Goal: Task Accomplishment & Management: Complete application form

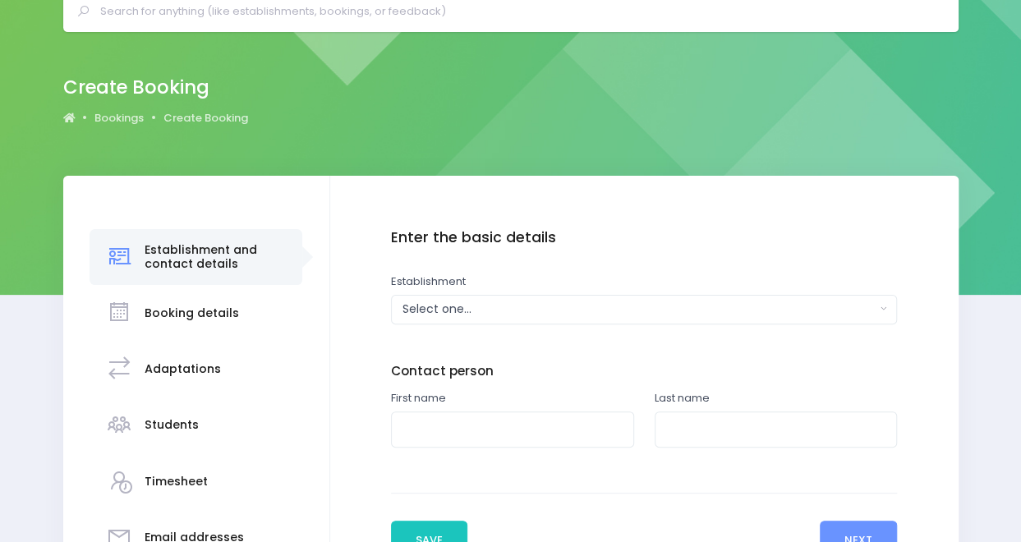
scroll to position [15, 0]
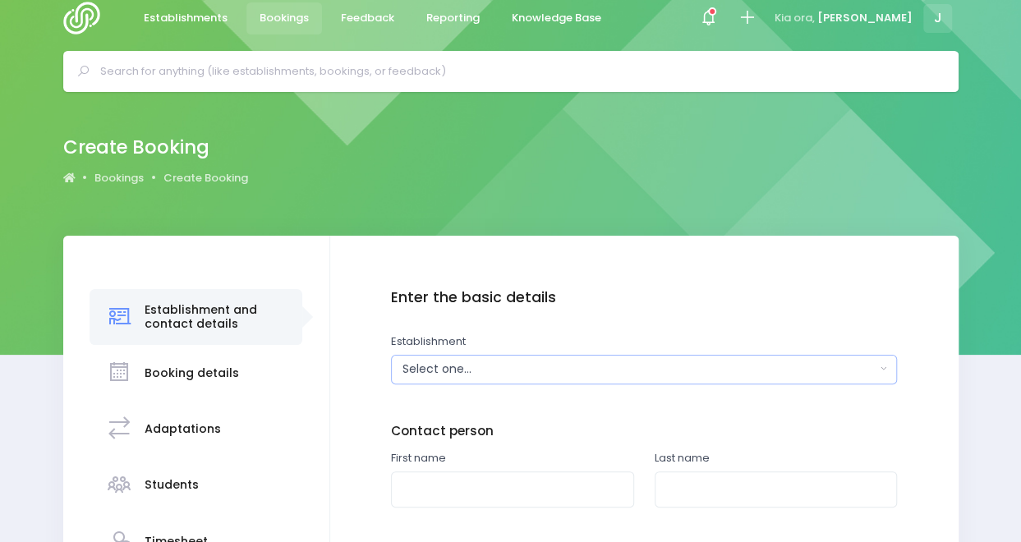
click at [581, 378] on button "Select one..." at bounding box center [644, 370] width 506 height 30
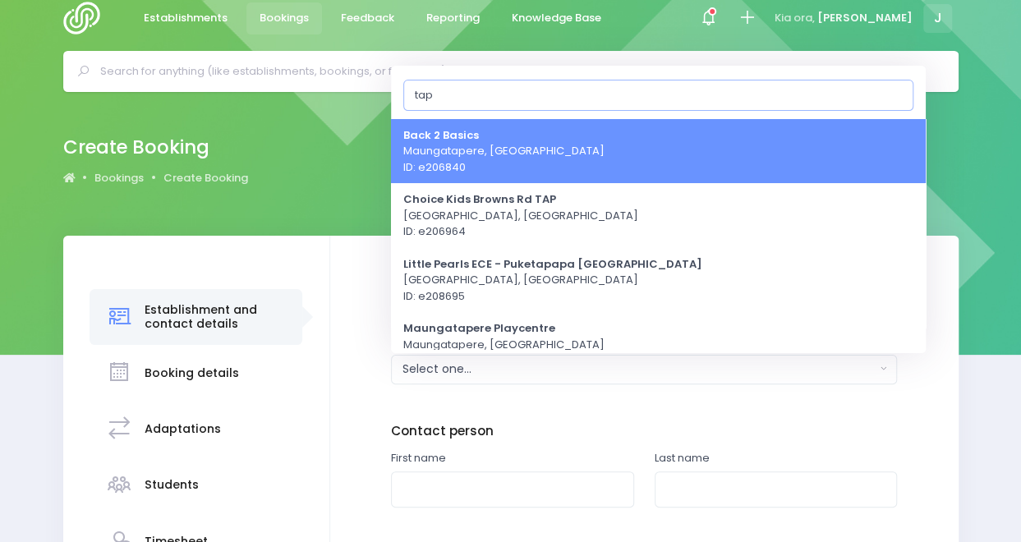
type input "tap1"
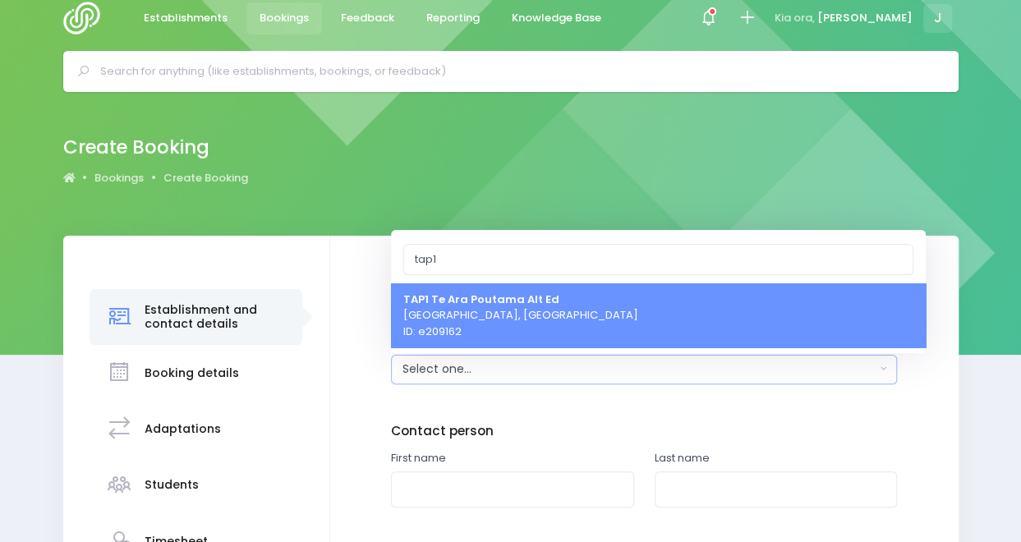
select select "209162"
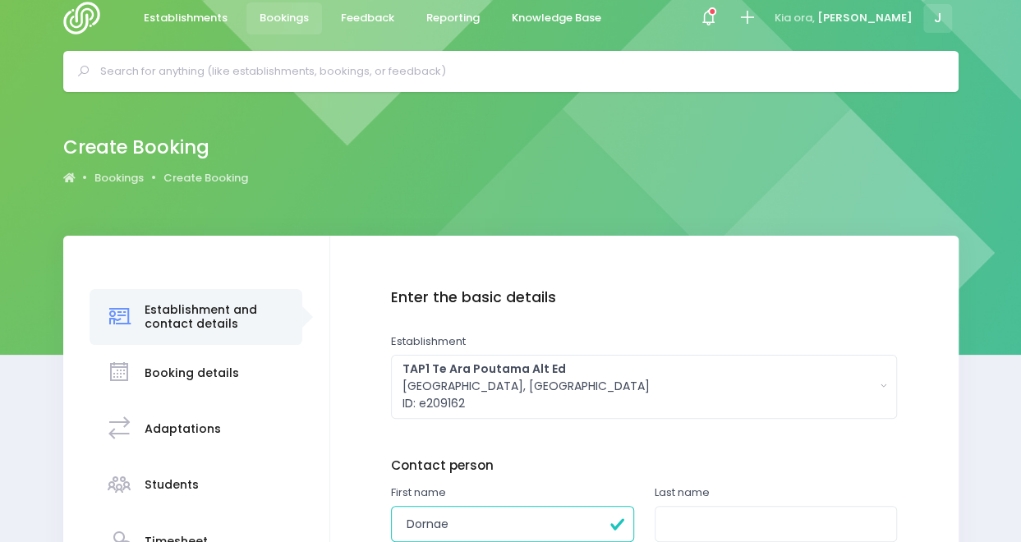
type input "Dornae"
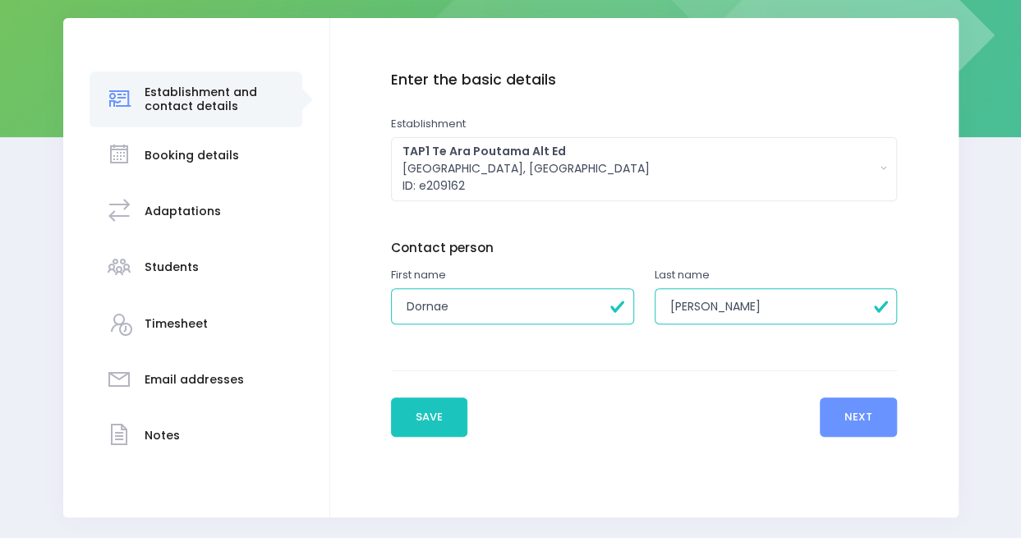
scroll to position [241, 0]
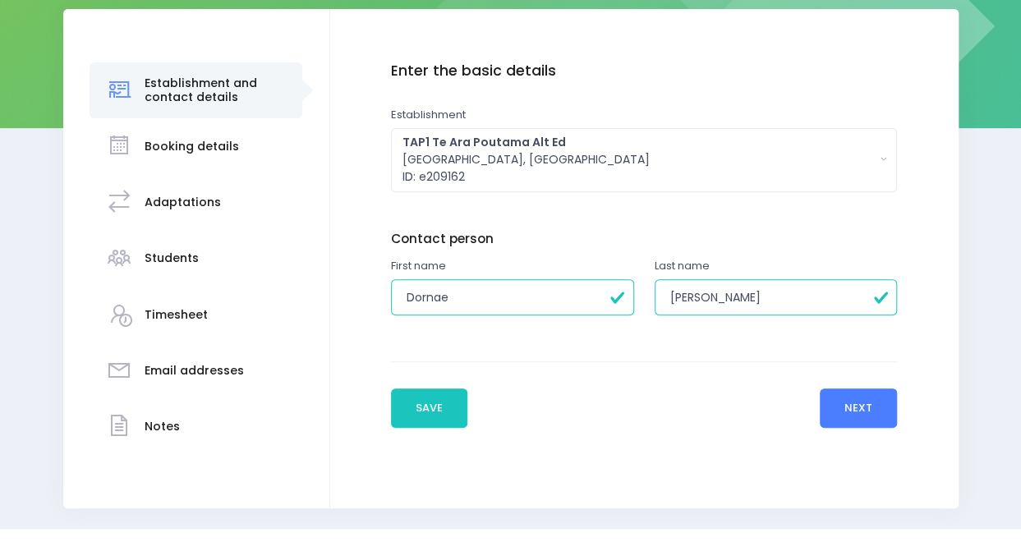
type input "Ray"
click at [882, 402] on button "Next" at bounding box center [858, 407] width 78 height 39
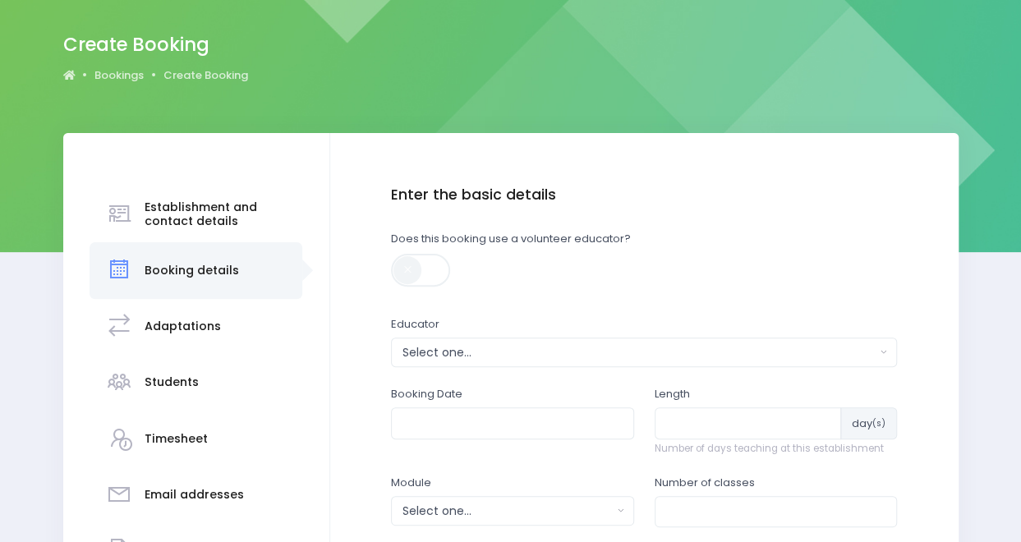
scroll to position [118, 0]
click at [668, 359] on div "Select one..." at bounding box center [638, 351] width 473 height 17
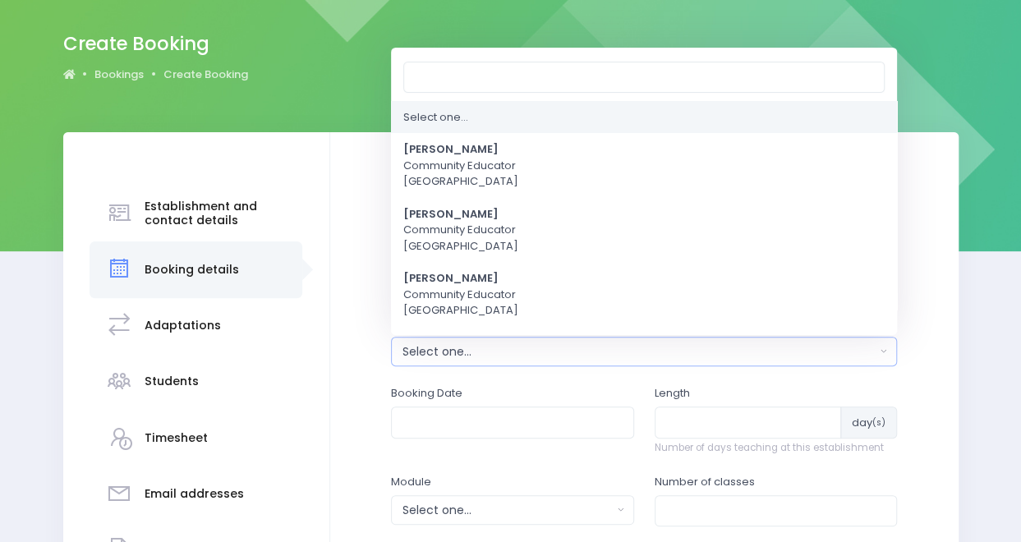
click at [668, 359] on div "Select one..." at bounding box center [638, 351] width 473 height 17
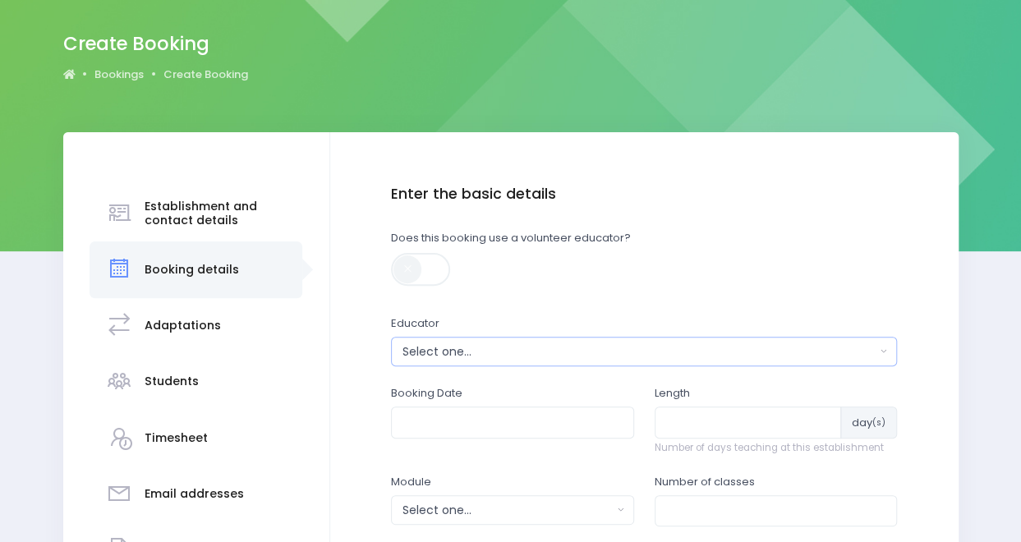
click at [668, 359] on div "Select one..." at bounding box center [638, 351] width 473 height 17
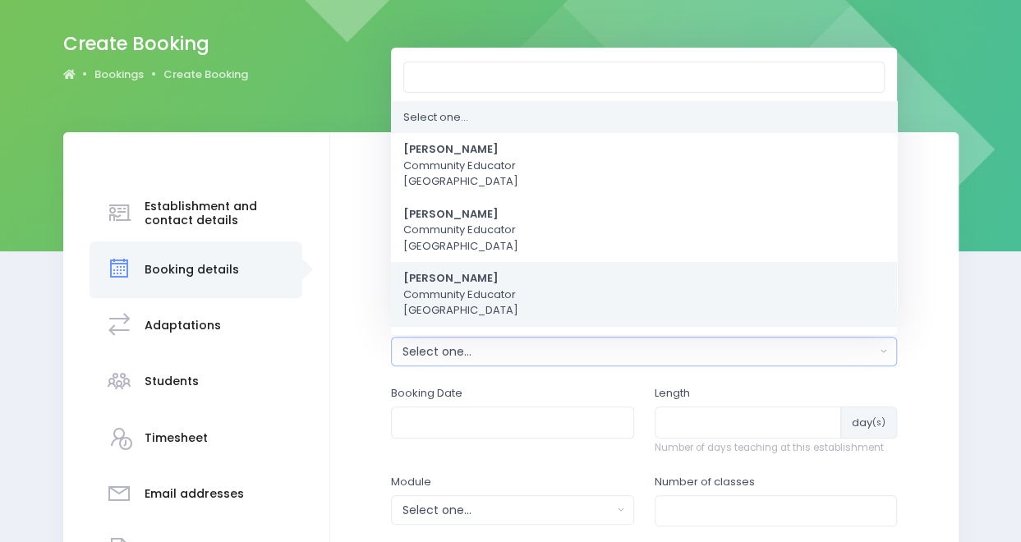
click at [639, 290] on link "Jess Bates Community Educator Northern Region" at bounding box center [644, 295] width 506 height 65
select select "351100"
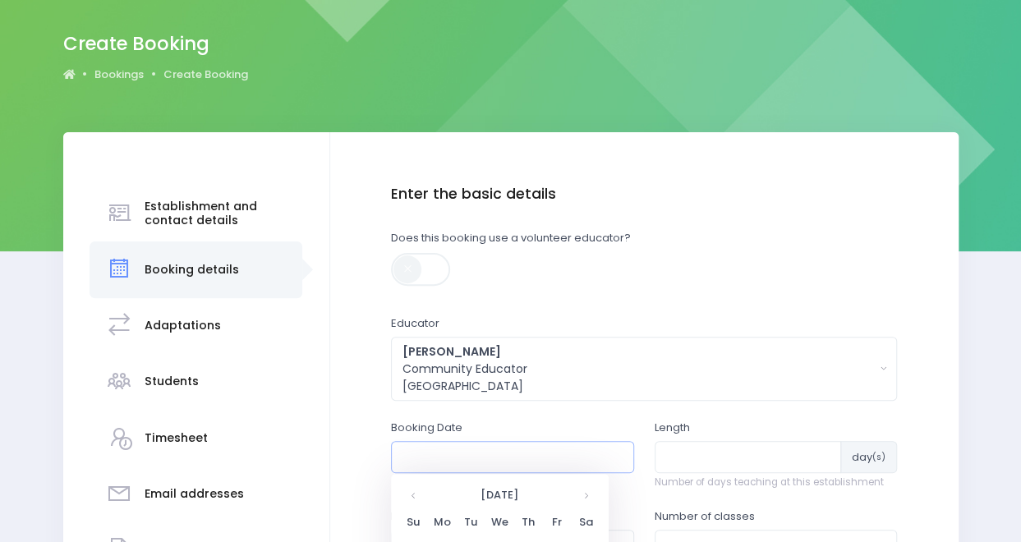
click at [584, 457] on input "text" at bounding box center [512, 456] width 243 height 31
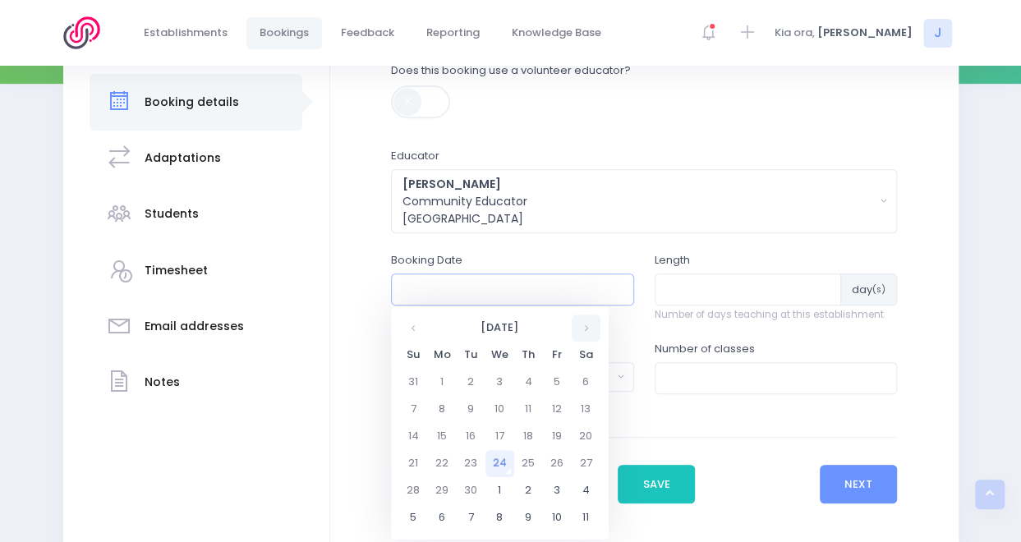
scroll to position [287, 0]
click at [583, 324] on th at bounding box center [586, 327] width 29 height 27
click at [437, 439] on td "13" at bounding box center [442, 435] width 29 height 27
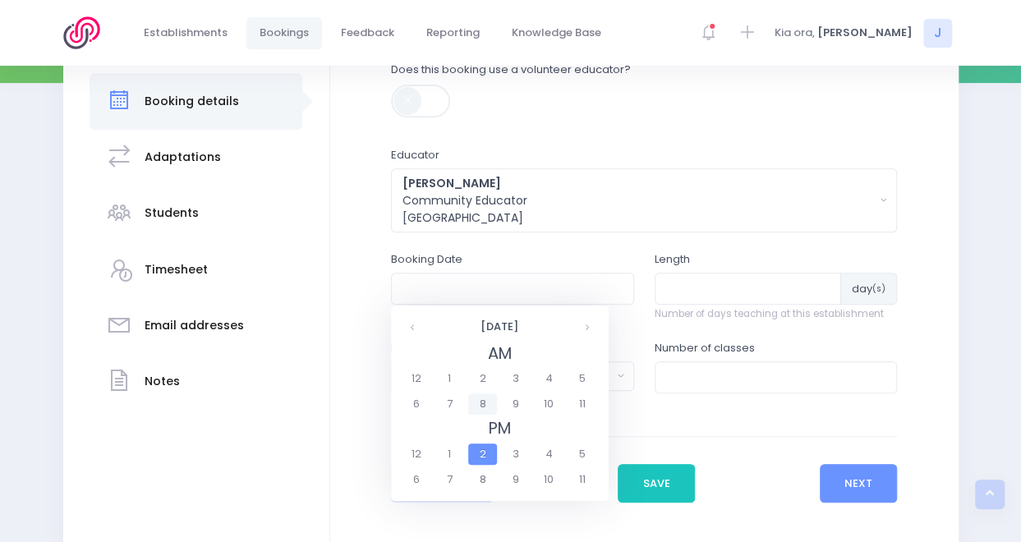
click at [481, 402] on span "8" at bounding box center [482, 403] width 29 height 21
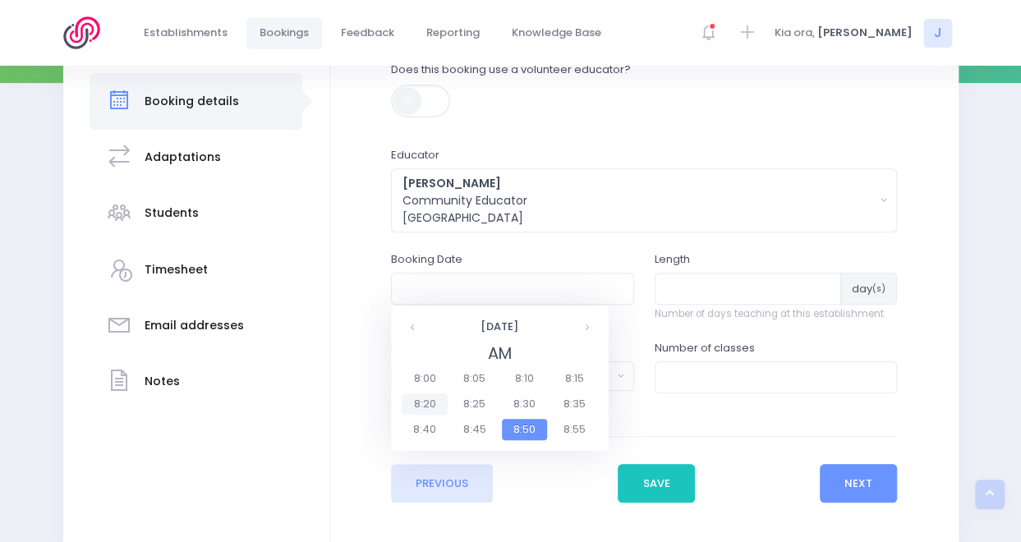
click at [432, 407] on span "8:20" at bounding box center [425, 403] width 46 height 21
type input "13/10/2025 08:20 AM"
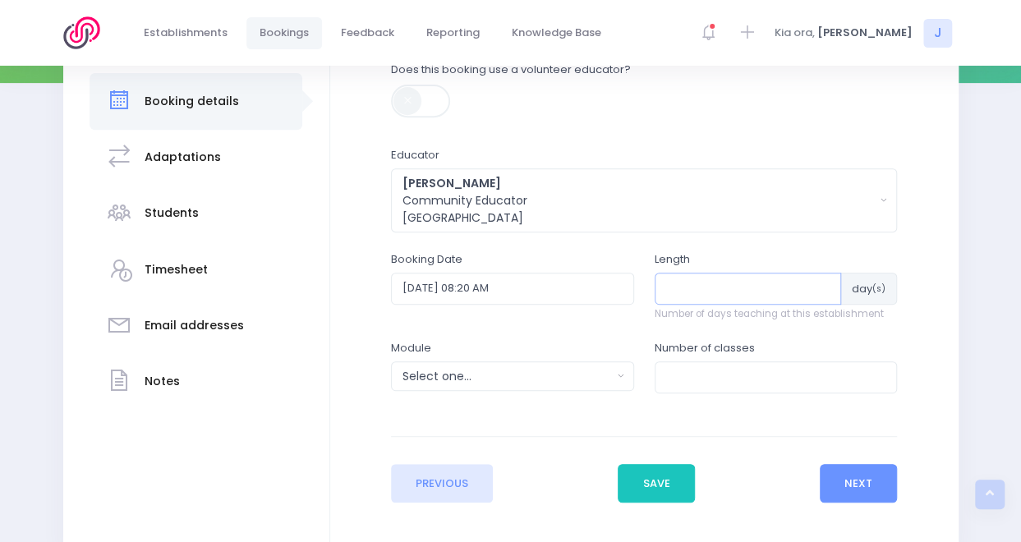
click at [744, 285] on input "number" at bounding box center [747, 288] width 187 height 31
type input "4"
click at [546, 374] on div "Select one..." at bounding box center [506, 376] width 209 height 17
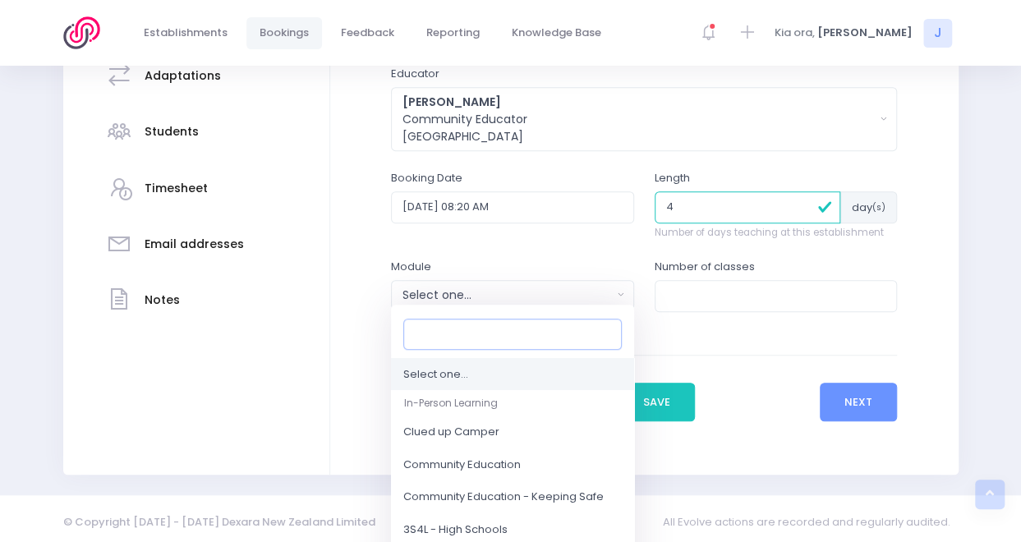
scroll to position [369, 0]
click at [558, 330] on input "Search" at bounding box center [512, 333] width 218 height 31
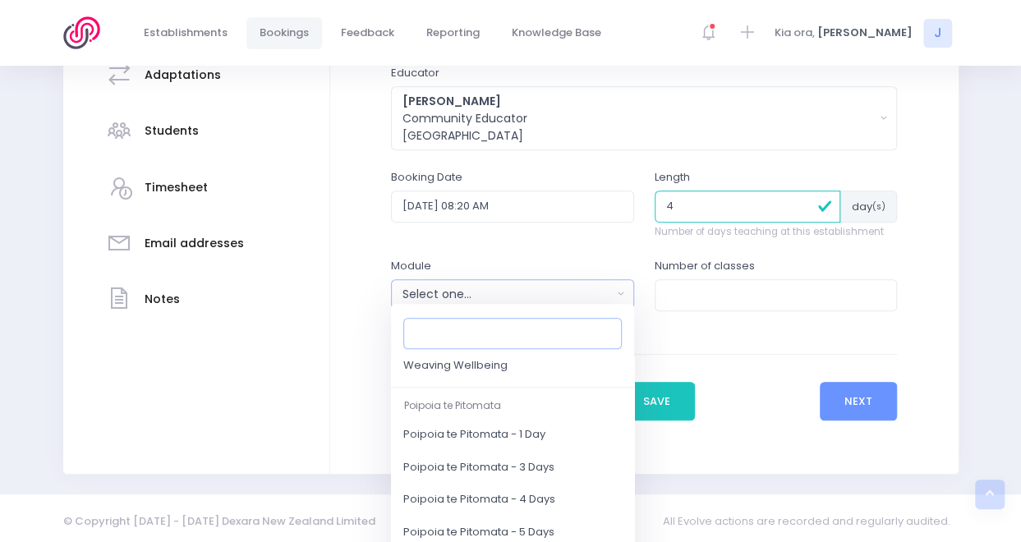
scroll to position [296, 0]
click at [520, 490] on span "Poipoia te Pitomata - 4 Days" at bounding box center [479, 497] width 152 height 16
select select "Poipoia te Pitomata - 4 Days"
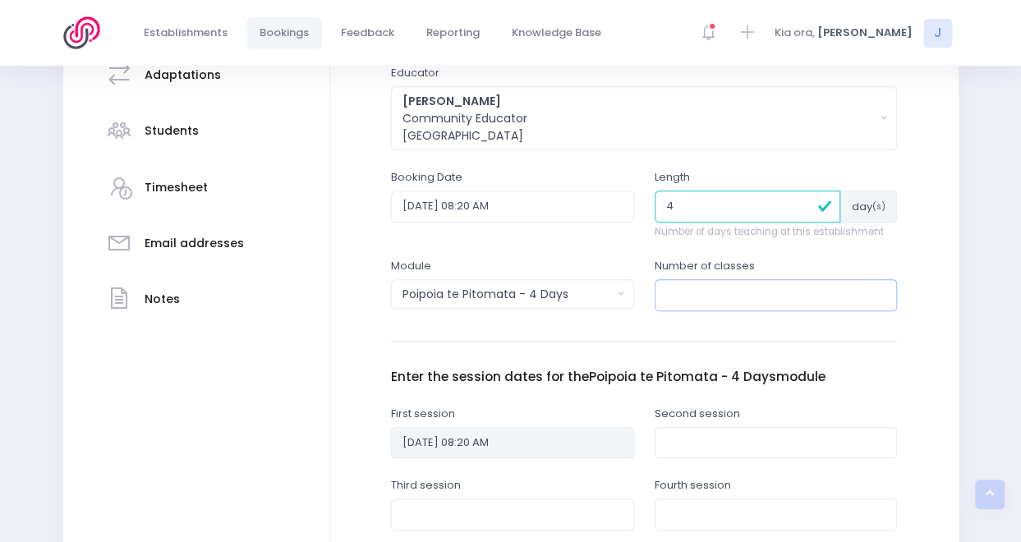
click at [761, 301] on input "number" at bounding box center [775, 294] width 243 height 31
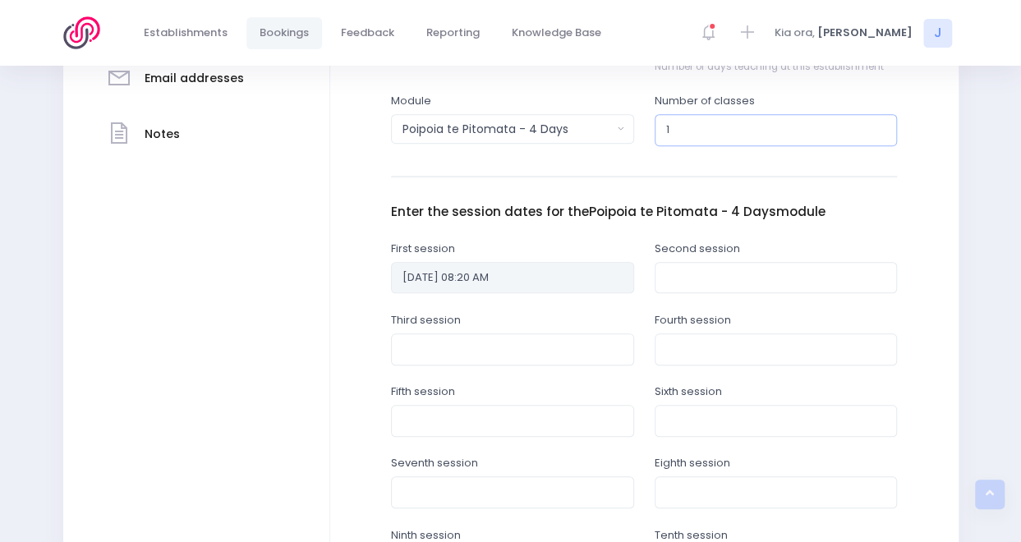
scroll to position [535, 0]
type input "1"
click at [702, 267] on input "text" at bounding box center [775, 276] width 243 height 31
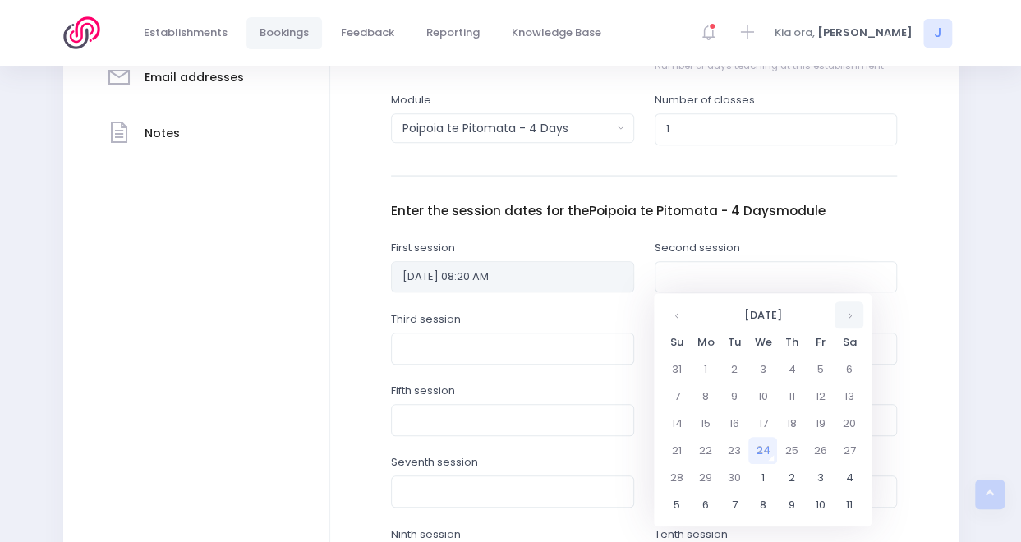
click at [845, 305] on th at bounding box center [848, 314] width 29 height 27
click at [792, 412] on td "16" at bounding box center [791, 423] width 29 height 27
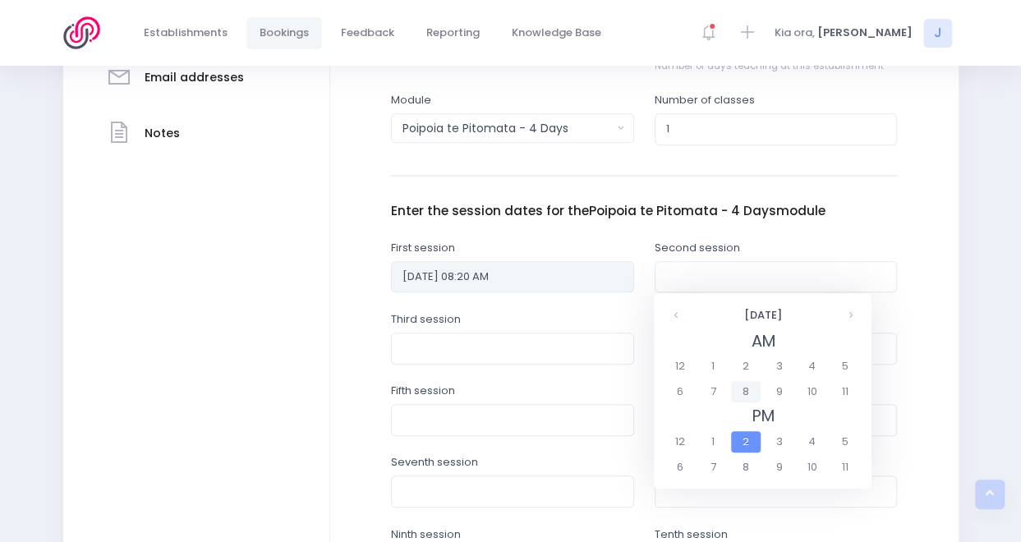
click at [738, 392] on span "8" at bounding box center [745, 391] width 29 height 21
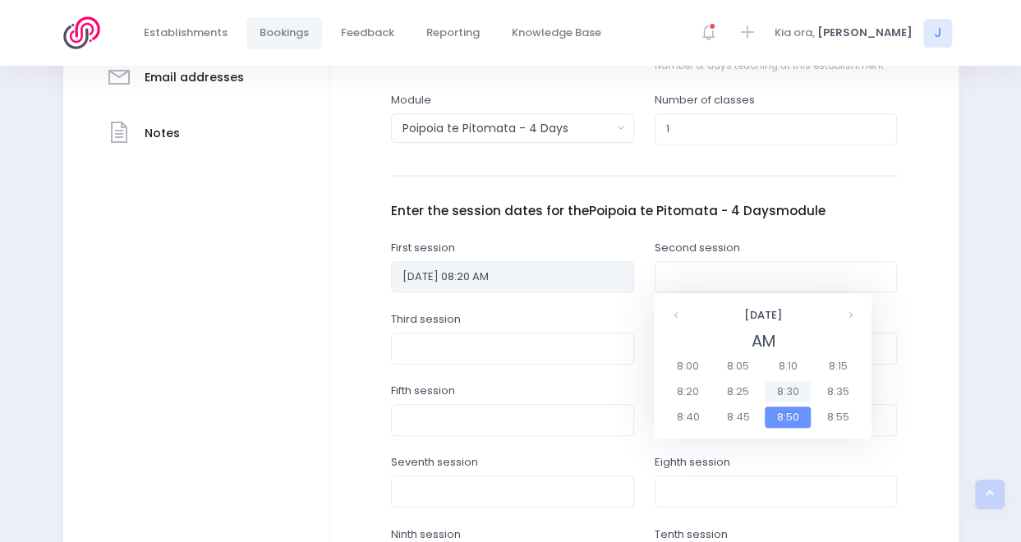
click at [792, 396] on span "8:30" at bounding box center [787, 391] width 46 height 21
type input "16/10/2025 08:30 AM"
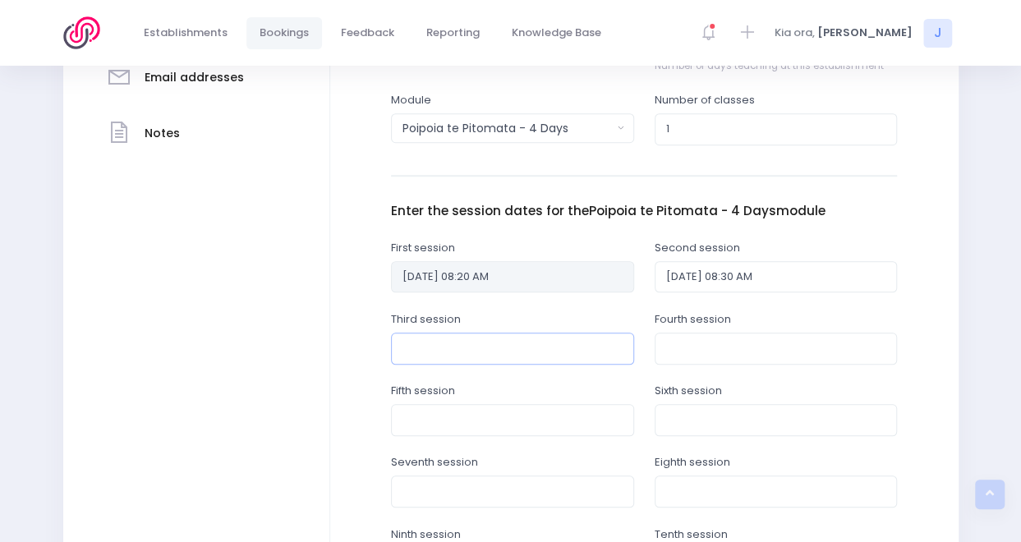
click at [538, 348] on input "text" at bounding box center [512, 348] width 243 height 31
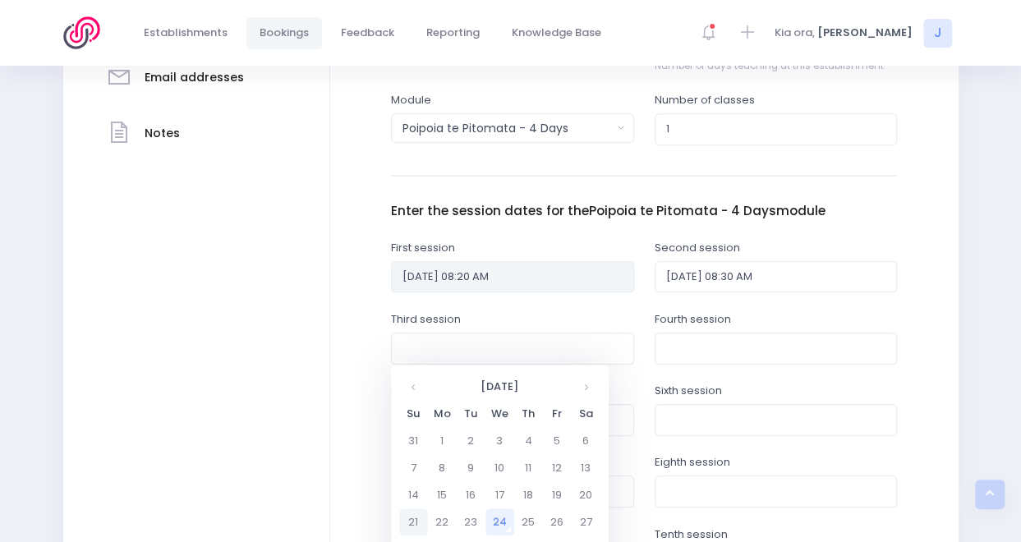
click at [419, 516] on td "21" at bounding box center [413, 521] width 29 height 27
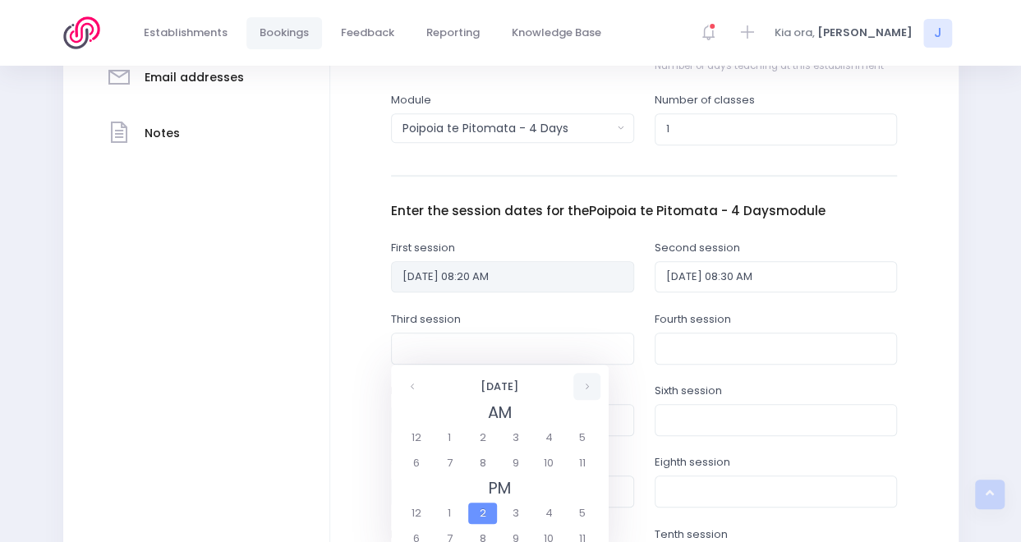
click at [599, 380] on th at bounding box center [586, 386] width 27 height 27
click at [416, 379] on th at bounding box center [412, 386] width 27 height 27
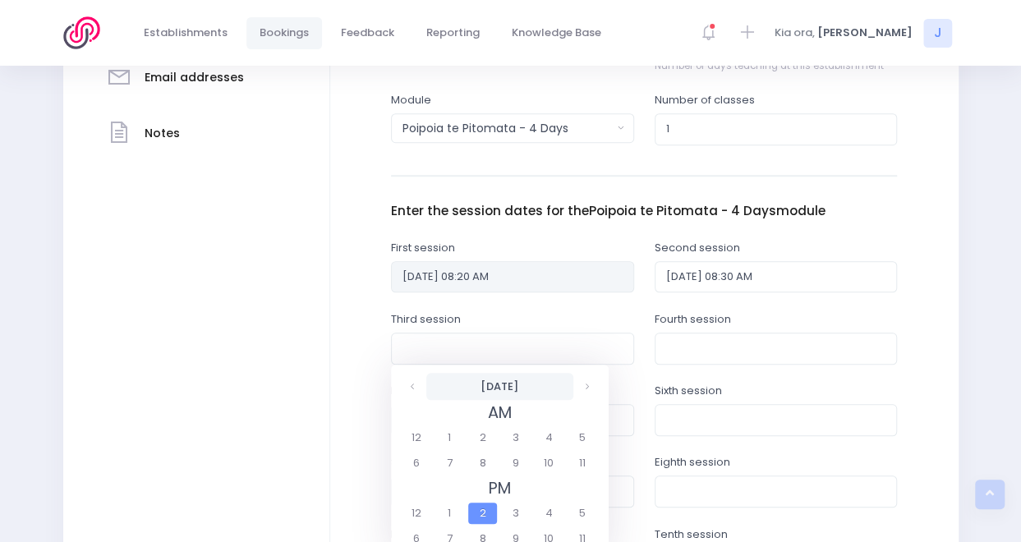
click at [480, 392] on th "22 September 2025" at bounding box center [499, 386] width 147 height 27
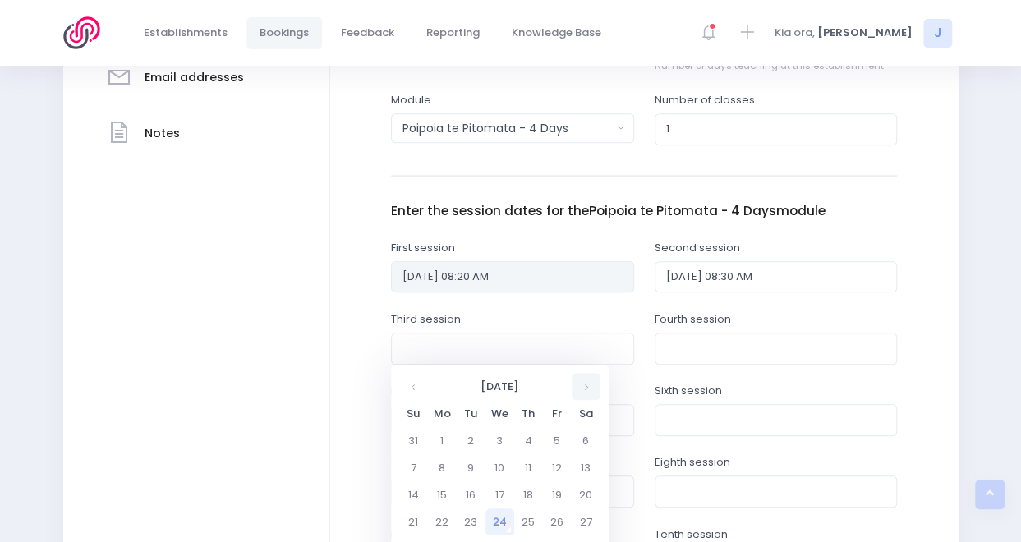
click at [598, 390] on th at bounding box center [586, 386] width 29 height 27
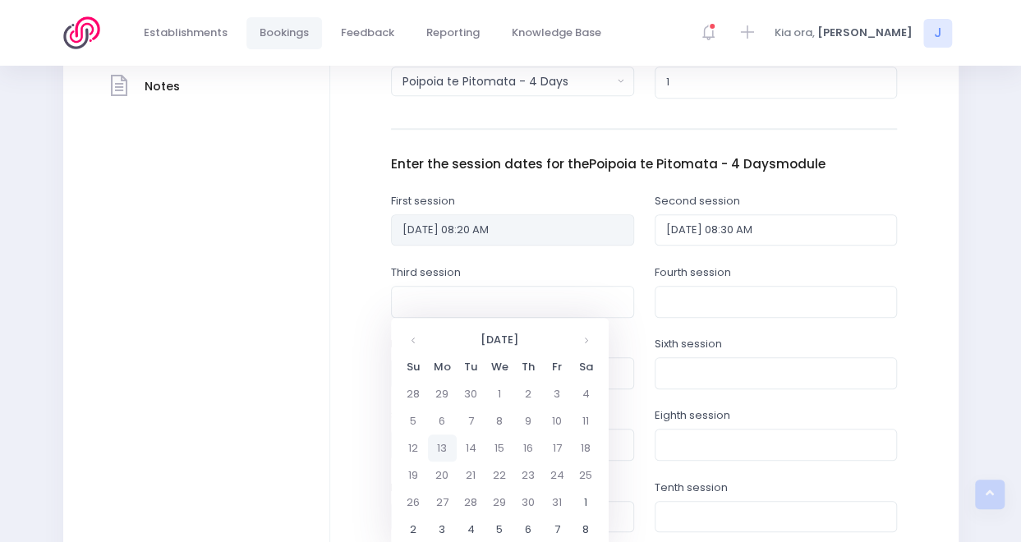
scroll to position [582, 0]
click at [443, 476] on td "20" at bounding box center [442, 474] width 29 height 27
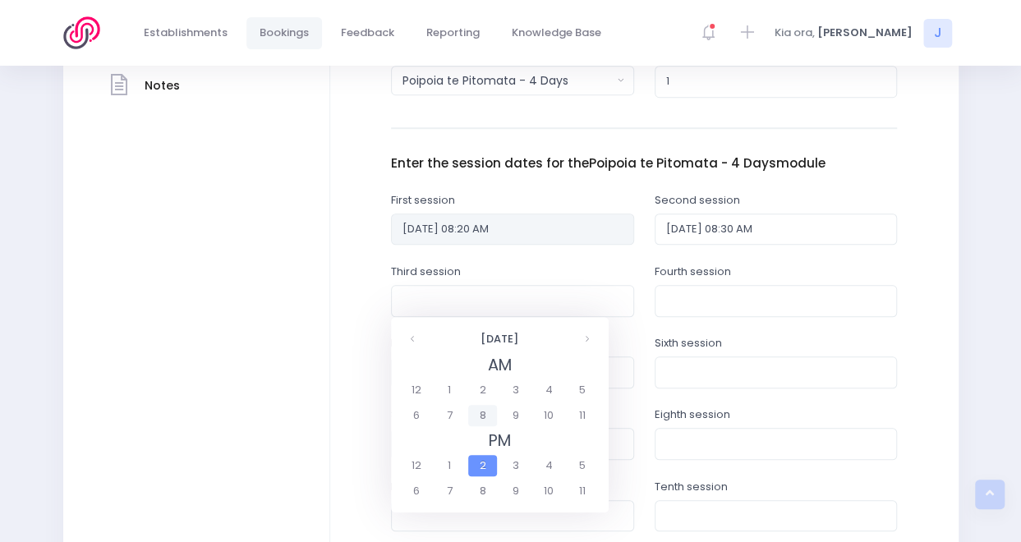
click at [489, 406] on span "8" at bounding box center [482, 415] width 29 height 21
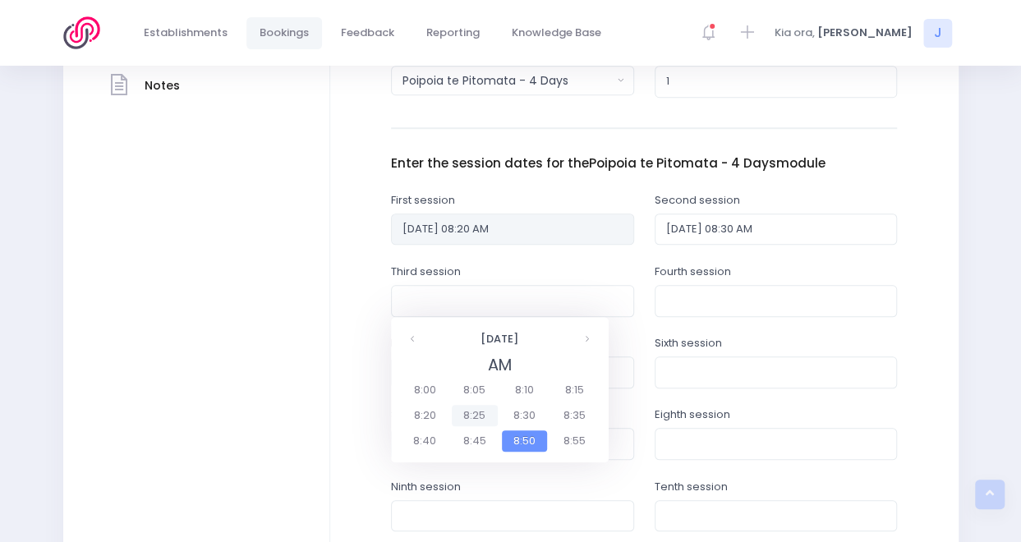
click at [461, 417] on span "8:25" at bounding box center [475, 415] width 46 height 21
type input "20/10/2025 08:25 AM"
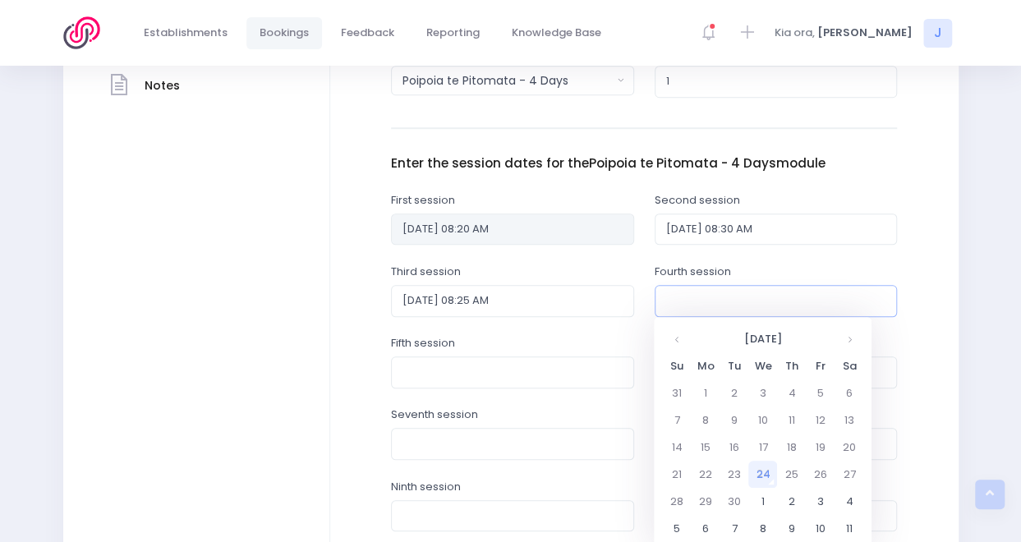
click at [705, 305] on input "text" at bounding box center [775, 300] width 243 height 31
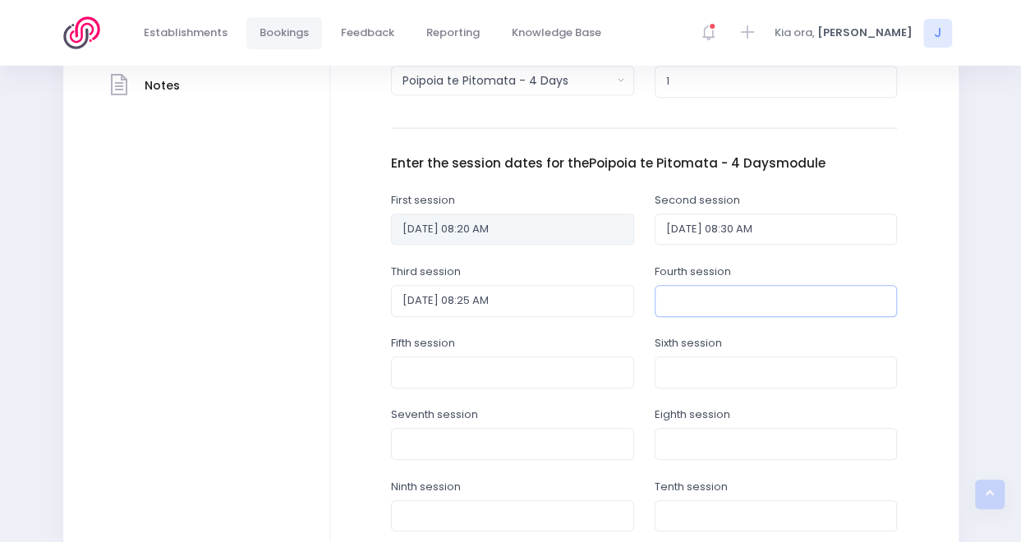
click at [705, 305] on input "text" at bounding box center [775, 300] width 243 height 31
click at [701, 296] on input "text" at bounding box center [775, 300] width 243 height 31
click at [577, 306] on input "20/10/2025 08:25 AM" at bounding box center [512, 300] width 243 height 31
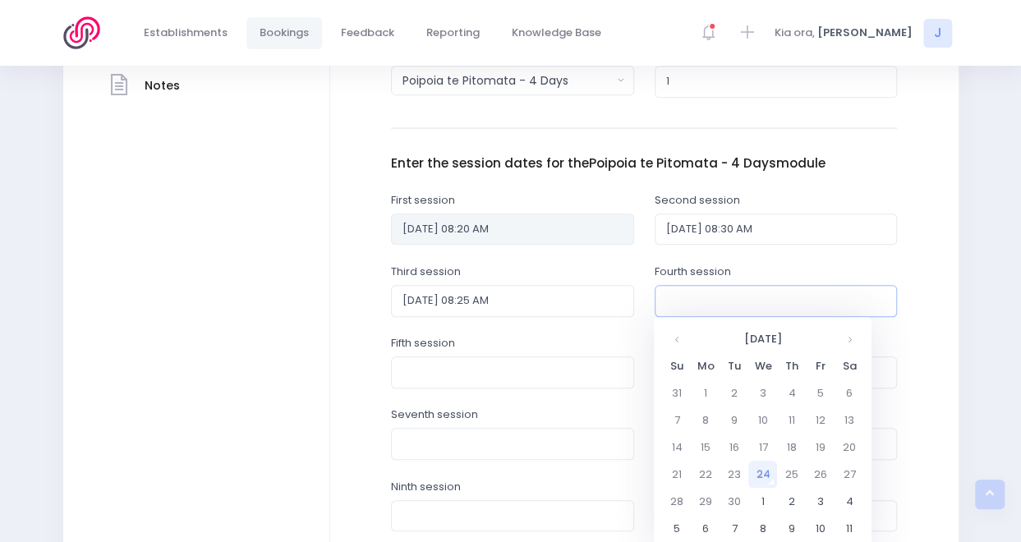
click at [704, 296] on input "text" at bounding box center [775, 300] width 243 height 31
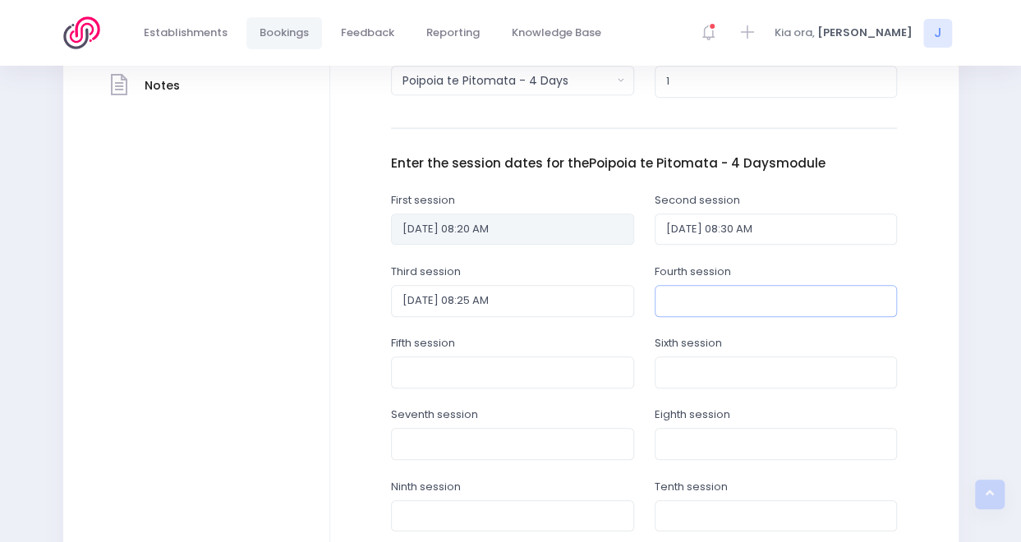
click at [704, 296] on input "text" at bounding box center [775, 300] width 243 height 31
click at [596, 296] on input "20/10/2025 08:25 AM" at bounding box center [512, 300] width 243 height 31
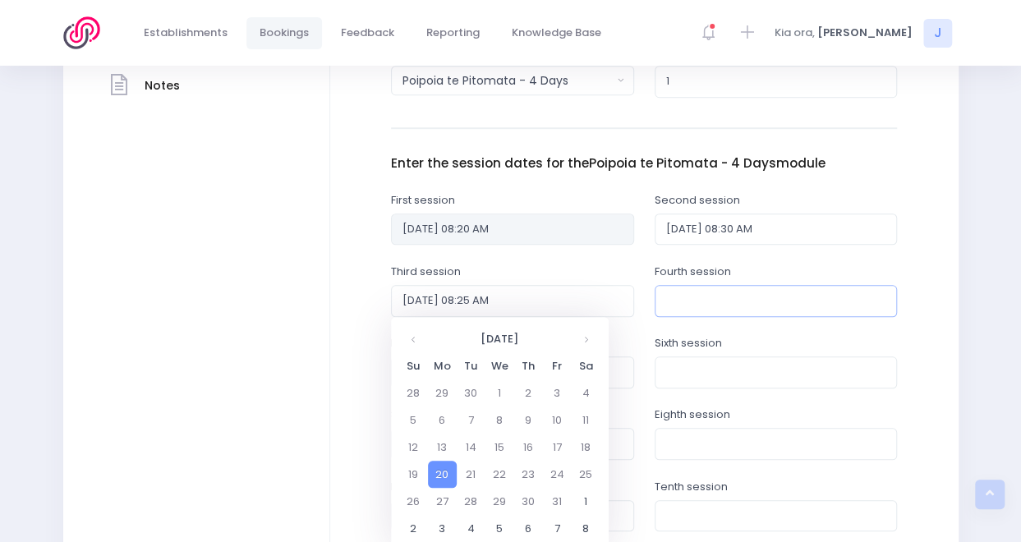
click at [695, 306] on input "text" at bounding box center [775, 300] width 243 height 31
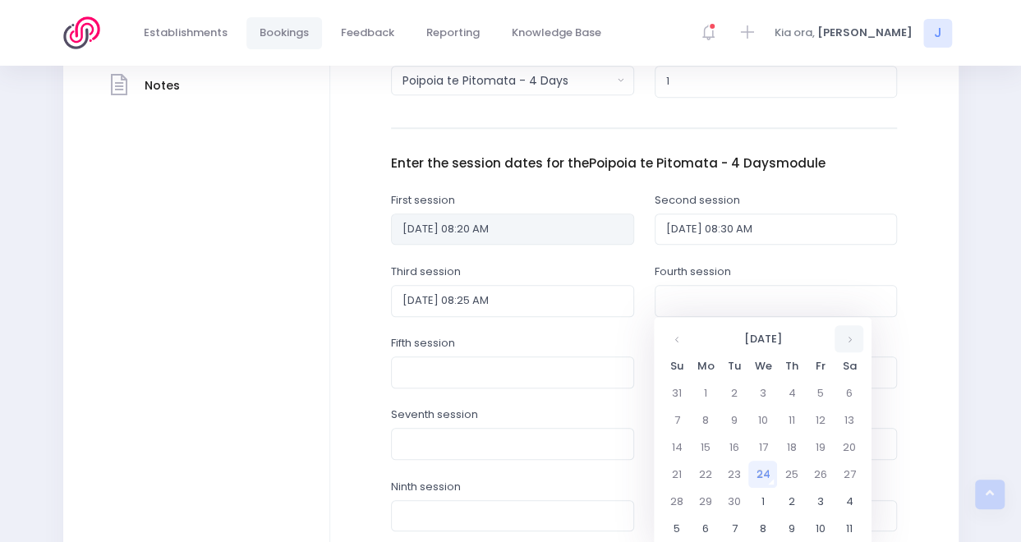
click at [845, 338] on th at bounding box center [848, 338] width 29 height 27
click at [788, 472] on td "23" at bounding box center [791, 474] width 29 height 27
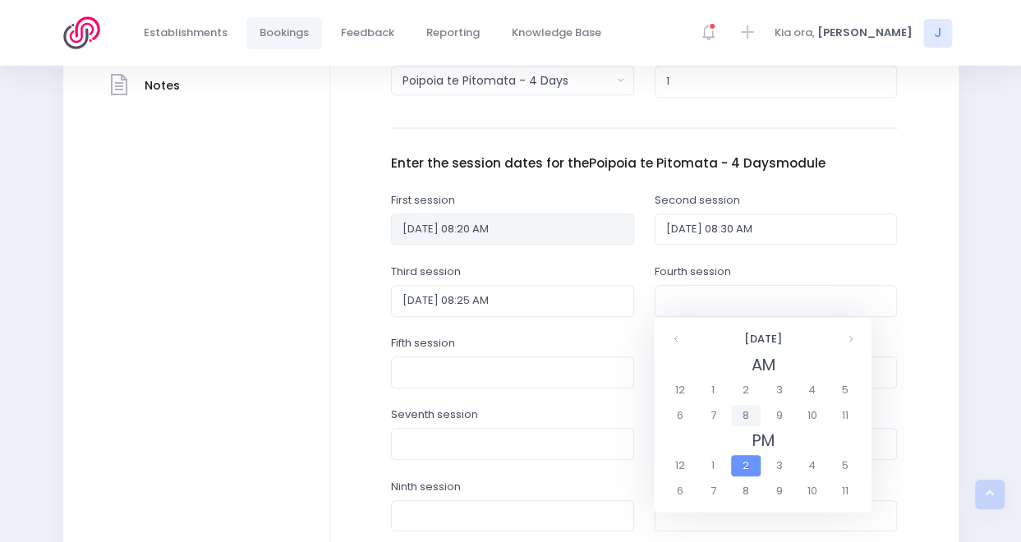
click at [752, 417] on span "8" at bounding box center [745, 415] width 29 height 21
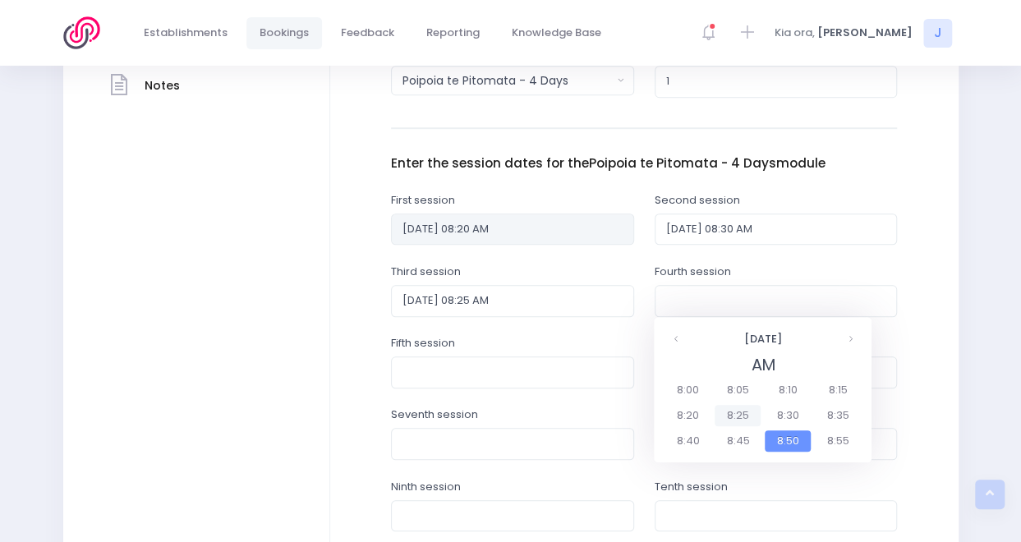
click at [738, 418] on span "8:25" at bounding box center [737, 415] width 46 height 21
type input "23/10/2025 08:25 AM"
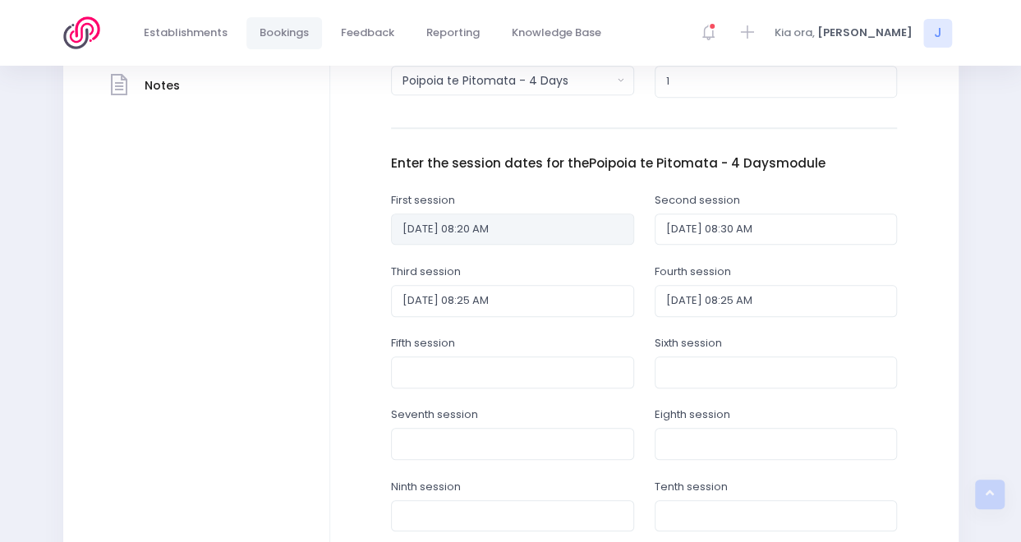
click at [738, 418] on div "Eighth session" at bounding box center [775, 432] width 243 height 53
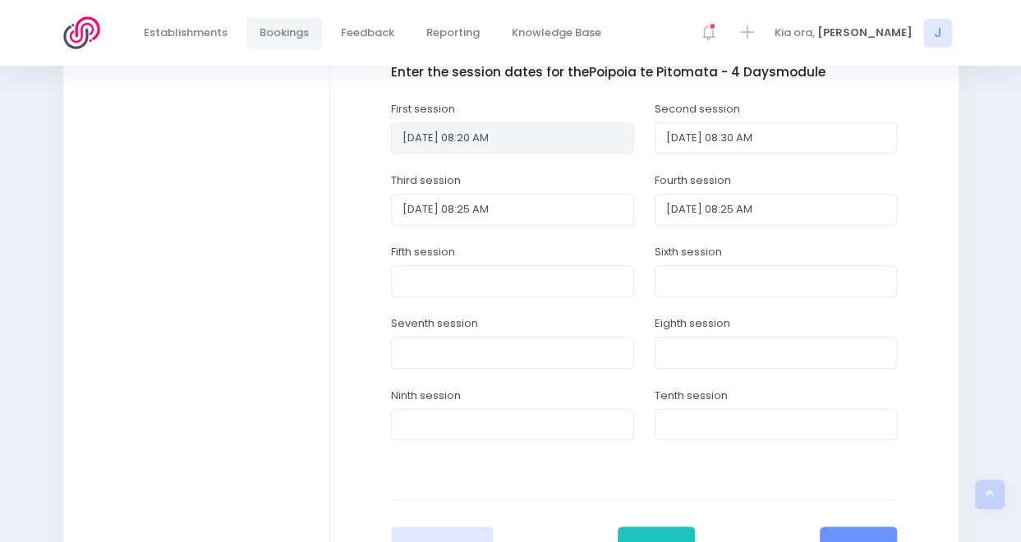
scroll to position [822, 0]
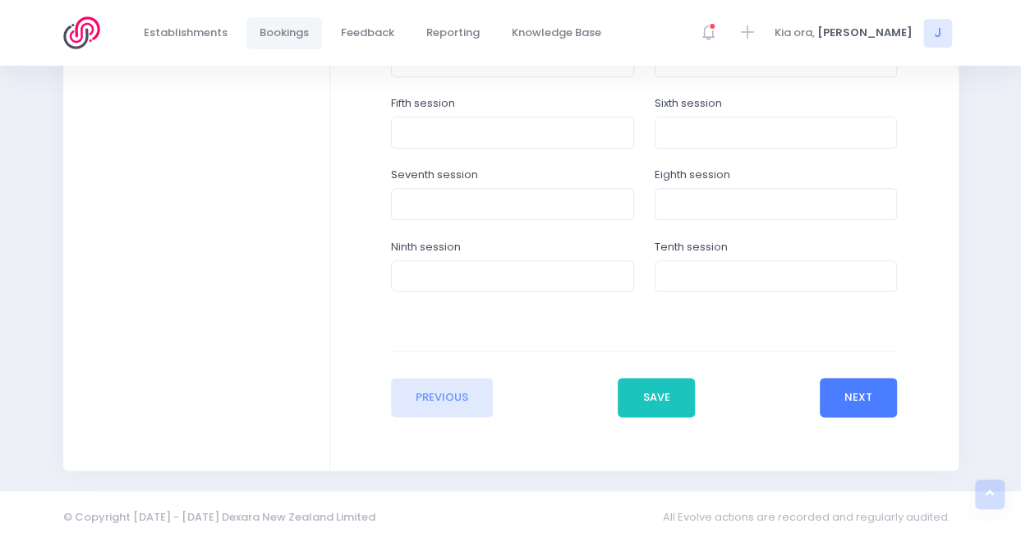
click at [861, 389] on button "Next" at bounding box center [858, 397] width 78 height 39
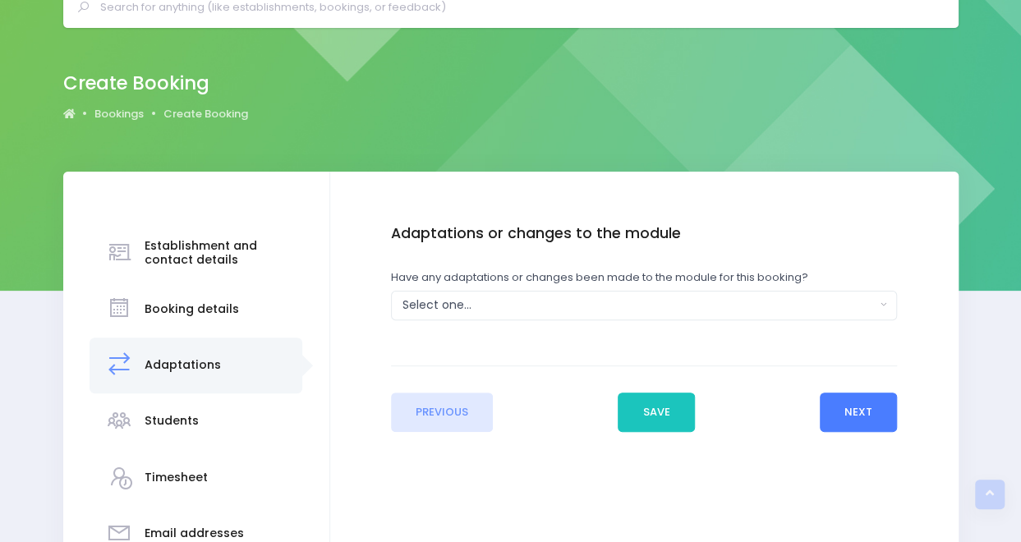
scroll to position [0, 0]
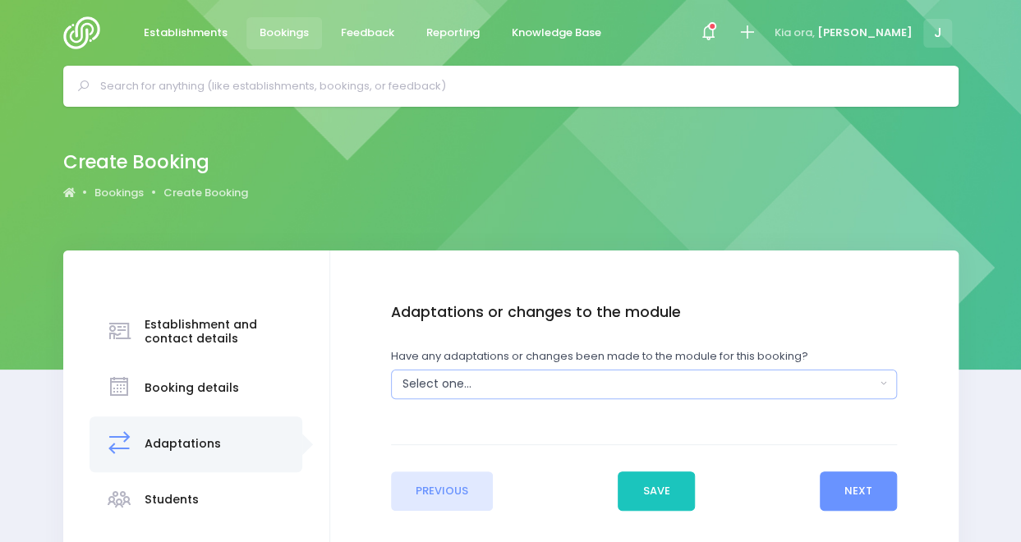
click at [802, 382] on div "Select one..." at bounding box center [638, 383] width 473 height 17
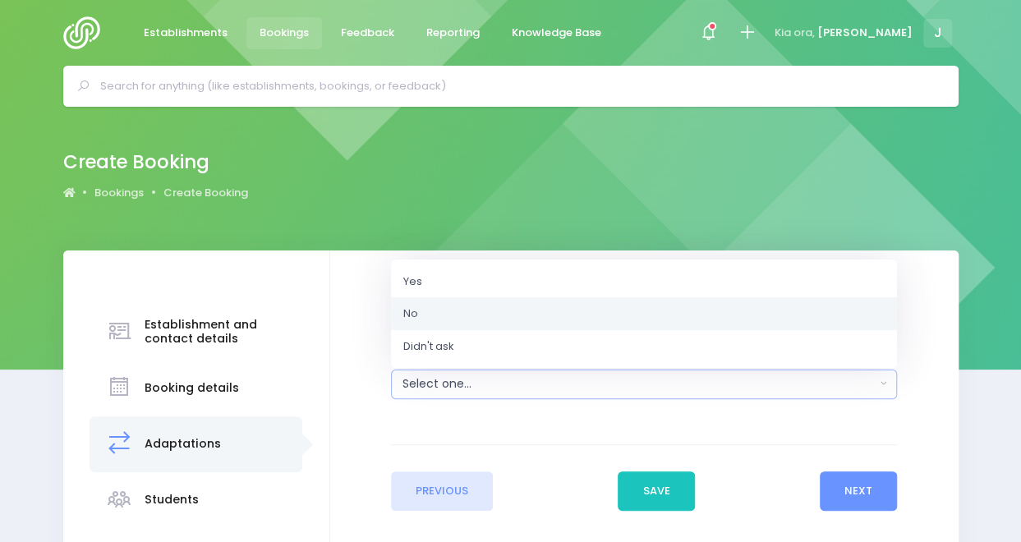
click at [770, 317] on link "No" at bounding box center [644, 313] width 506 height 33
select select "No"
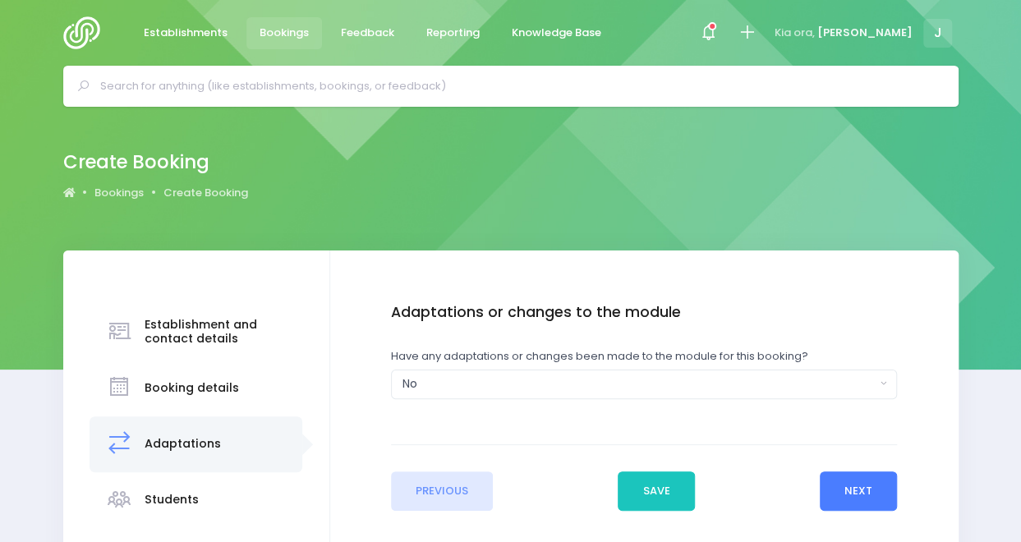
click at [852, 494] on button "Next" at bounding box center [858, 490] width 78 height 39
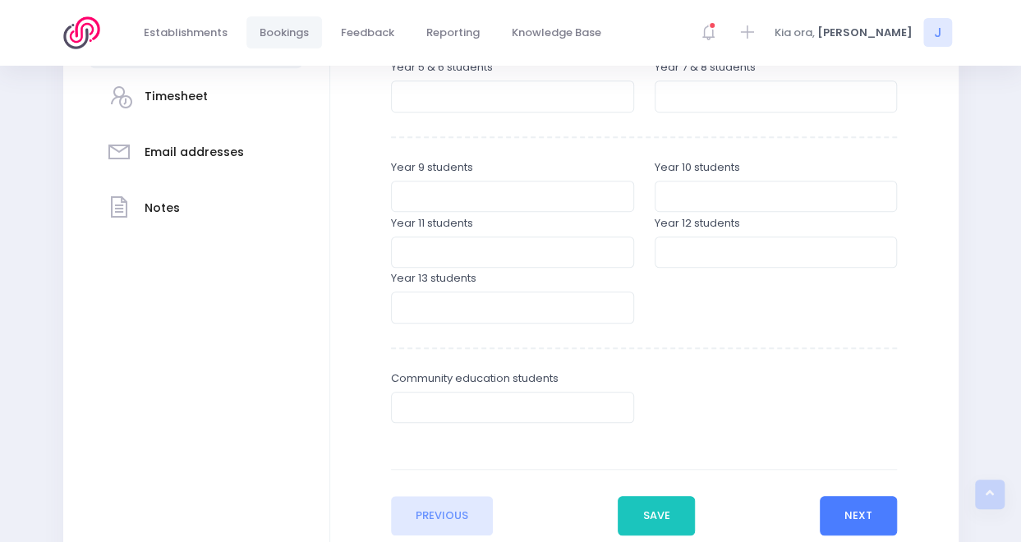
scroll to position [466, 0]
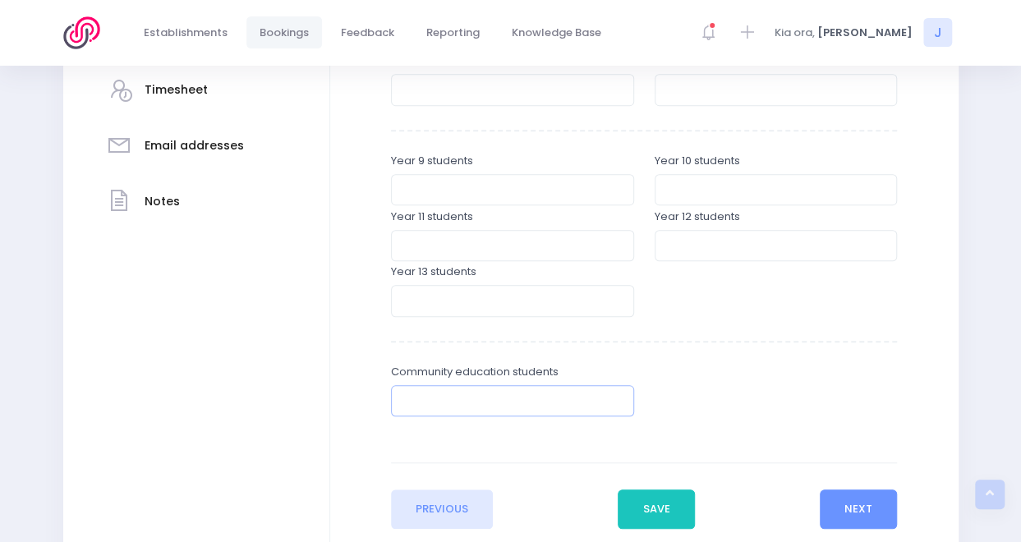
click at [571, 401] on input "number" at bounding box center [512, 400] width 243 height 31
type input "32"
click at [847, 515] on button "Next" at bounding box center [858, 508] width 78 height 39
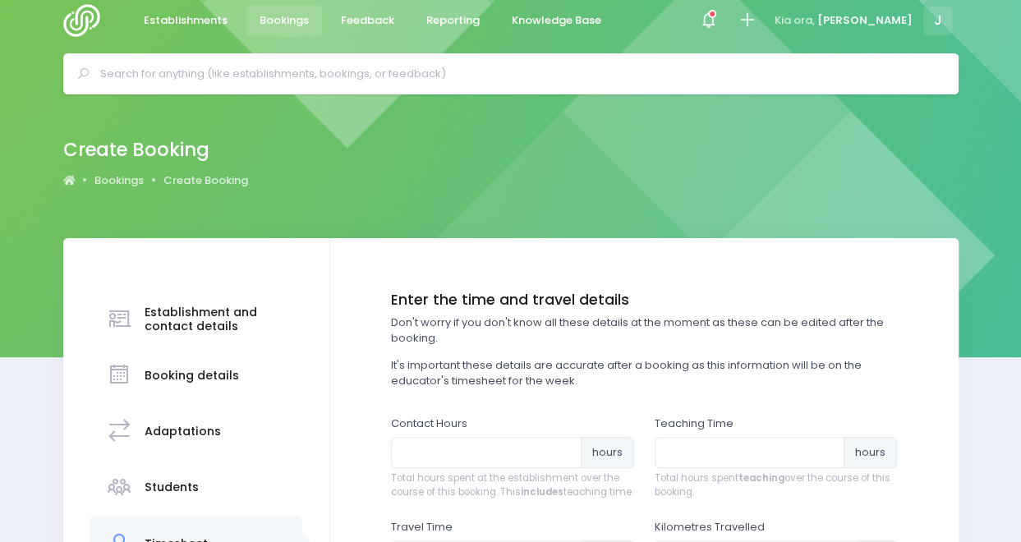
scroll to position [0, 0]
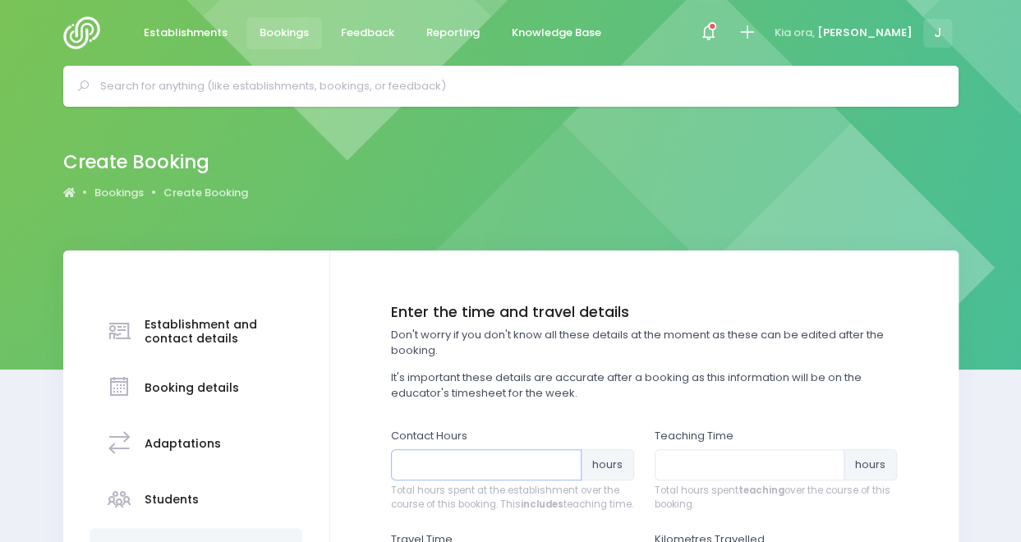
click at [524, 472] on input "number" at bounding box center [486, 464] width 191 height 31
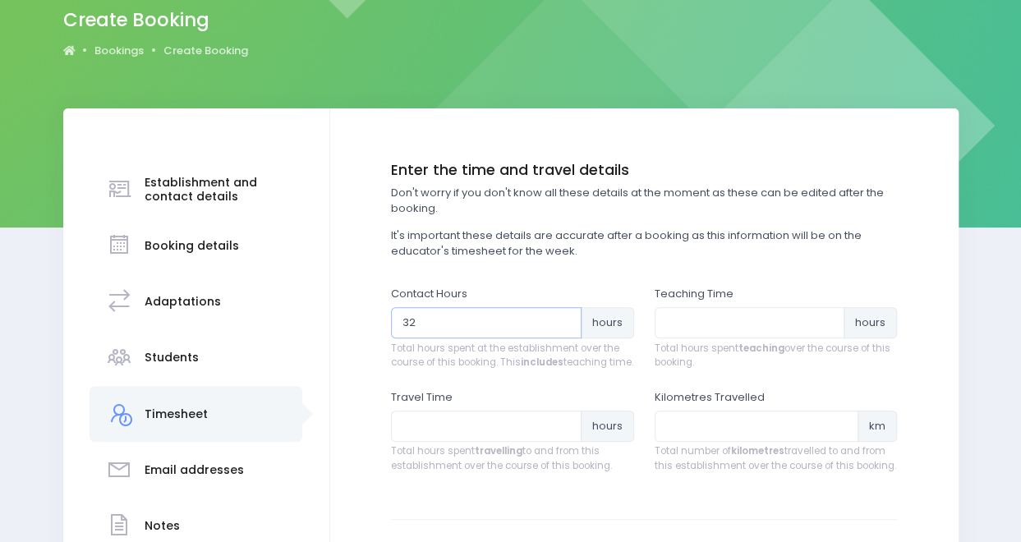
scroll to position [143, 0]
type input "32"
click at [703, 318] on input "number" at bounding box center [749, 321] width 191 height 31
type input "28"
click at [494, 441] on input "number" at bounding box center [486, 425] width 191 height 31
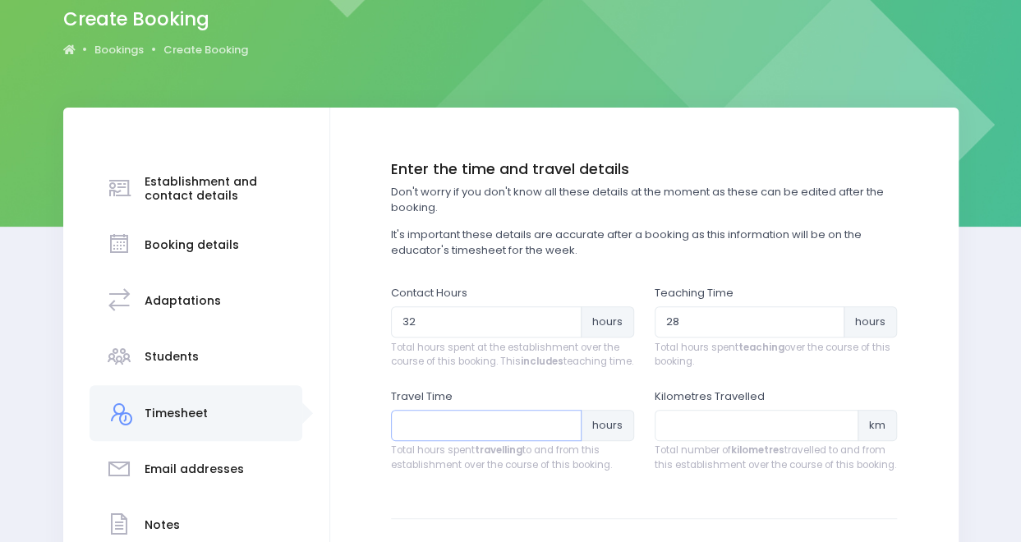
type input "3"
type input "2"
type input "8"
click at [723, 441] on input "number" at bounding box center [756, 425] width 204 height 31
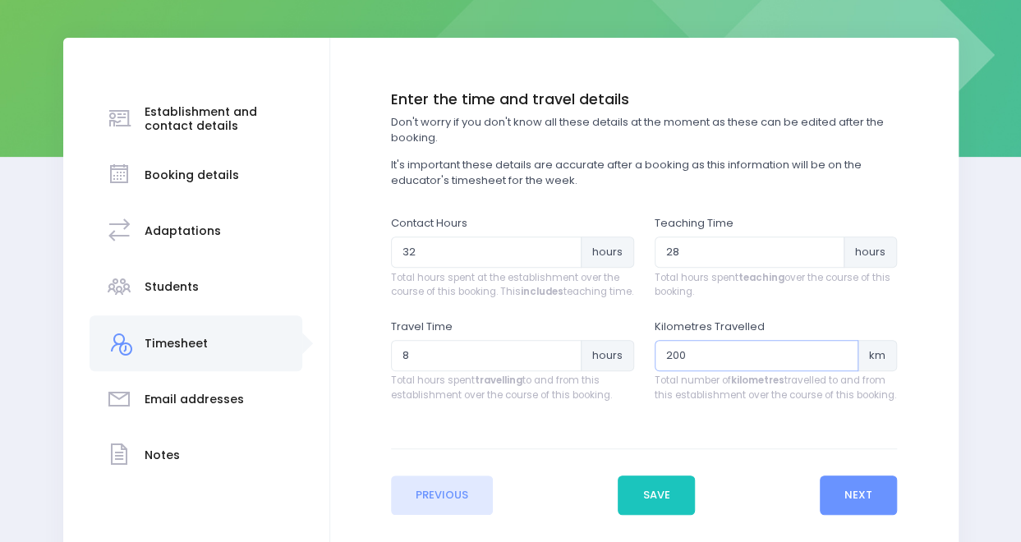
scroll to position [259, 0]
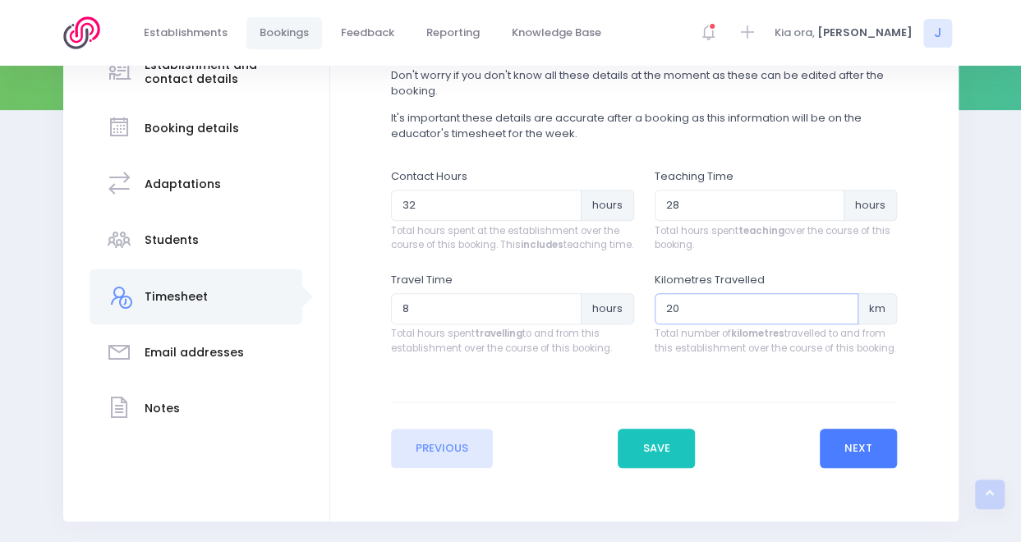
type input "2"
type input "160"
click at [879, 468] on button "Next" at bounding box center [858, 448] width 78 height 39
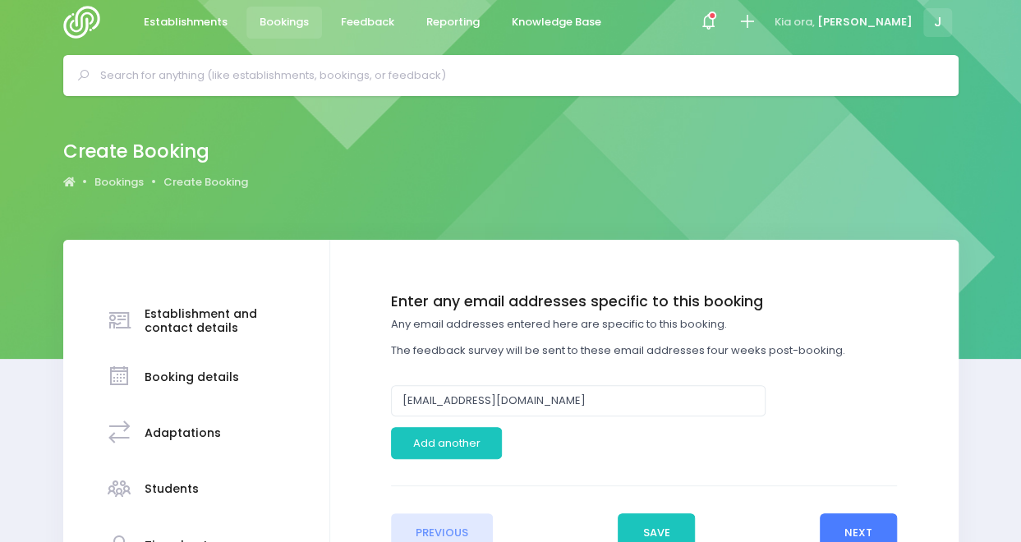
scroll to position [0, 0]
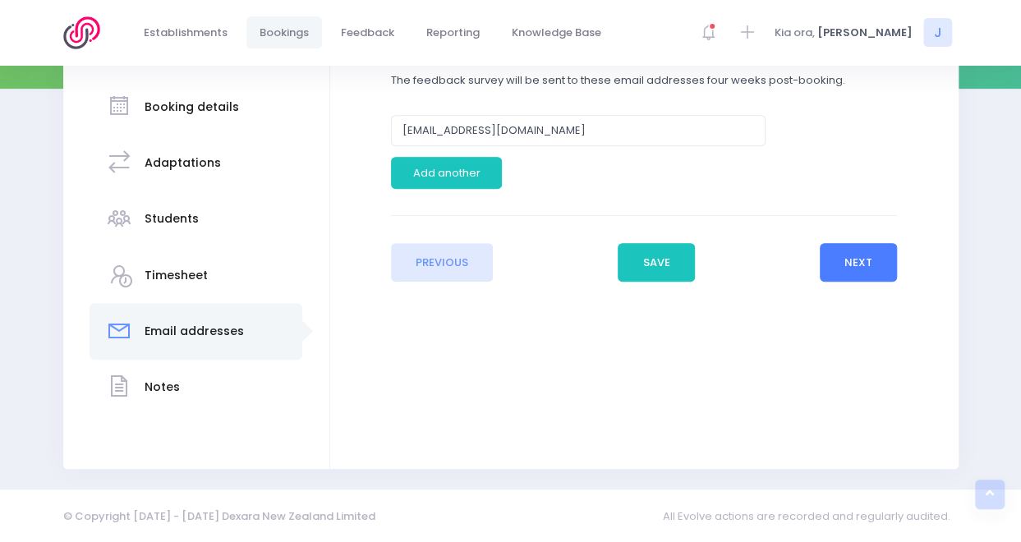
click at [882, 259] on button "Next" at bounding box center [858, 262] width 78 height 39
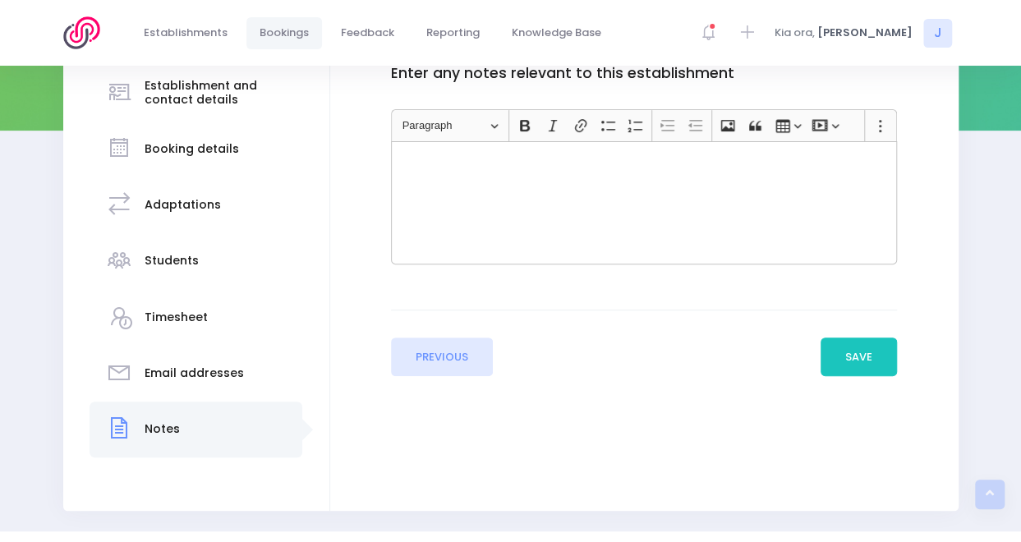
scroll to position [255, 0]
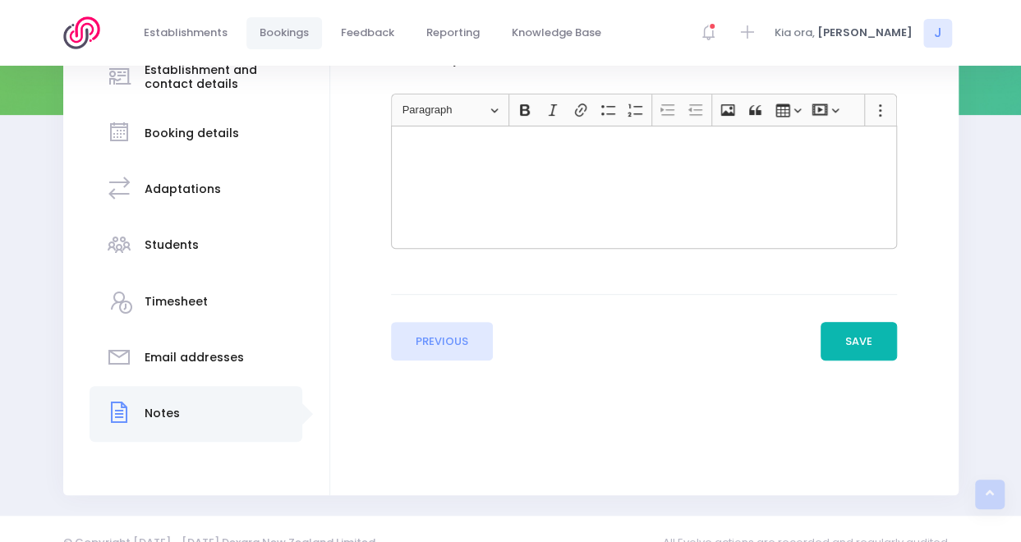
click at [857, 331] on button "Save" at bounding box center [858, 341] width 77 height 39
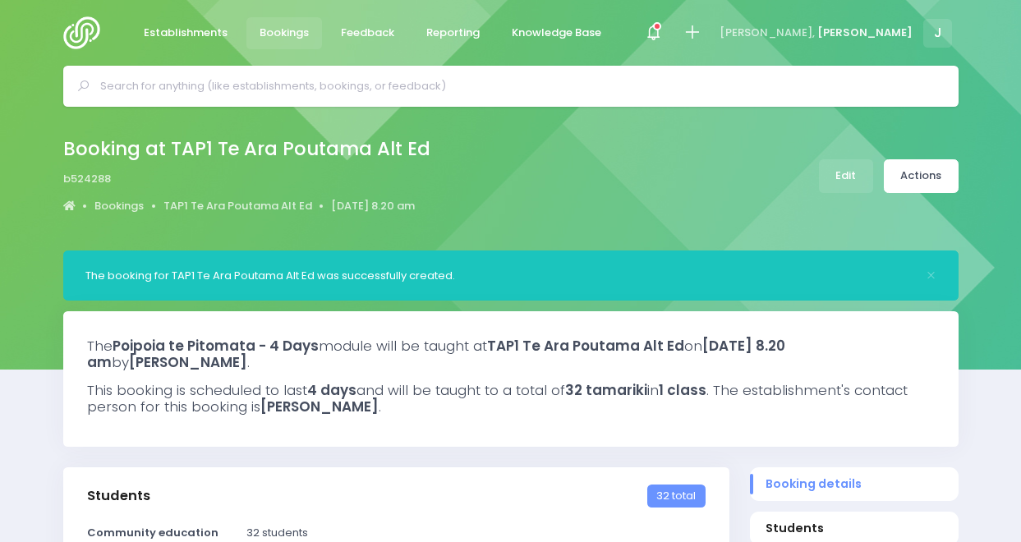
select select "5"
click at [922, 177] on link "Actions" at bounding box center [921, 176] width 75 height 34
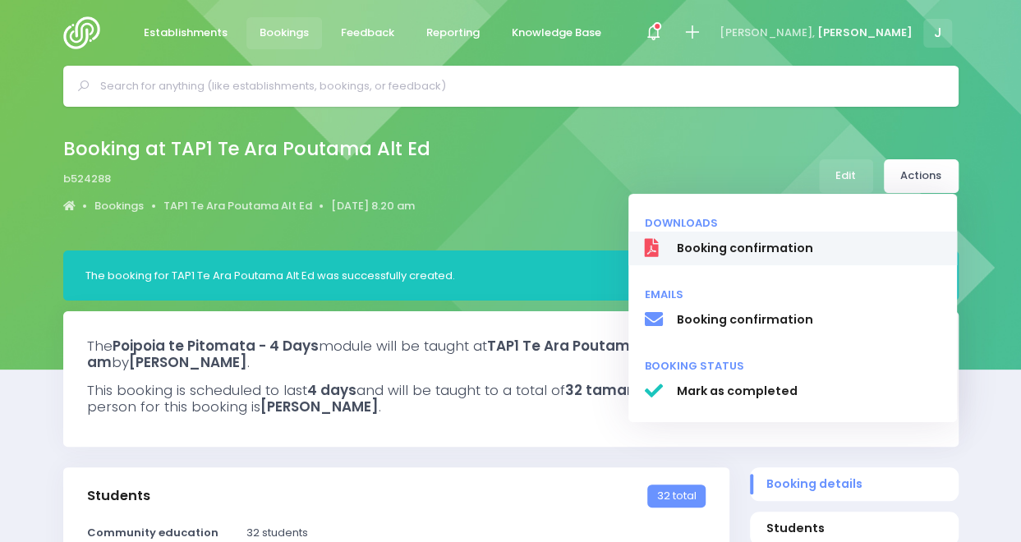
click at [839, 255] on span "Booking confirmation" at bounding box center [808, 248] width 264 height 17
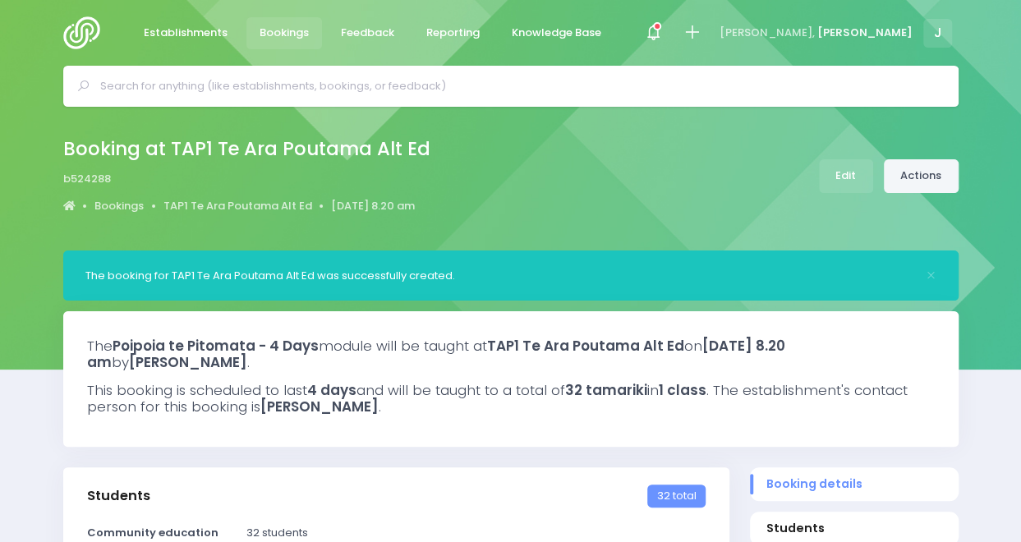
click at [930, 169] on link "Actions" at bounding box center [921, 176] width 75 height 34
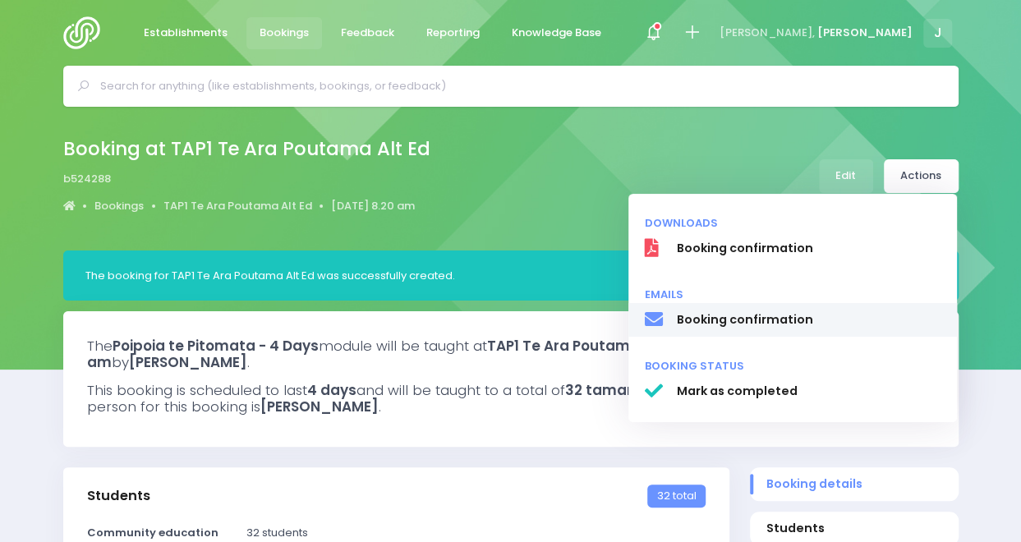
click at [772, 328] on span "Booking confirmation" at bounding box center [808, 319] width 264 height 17
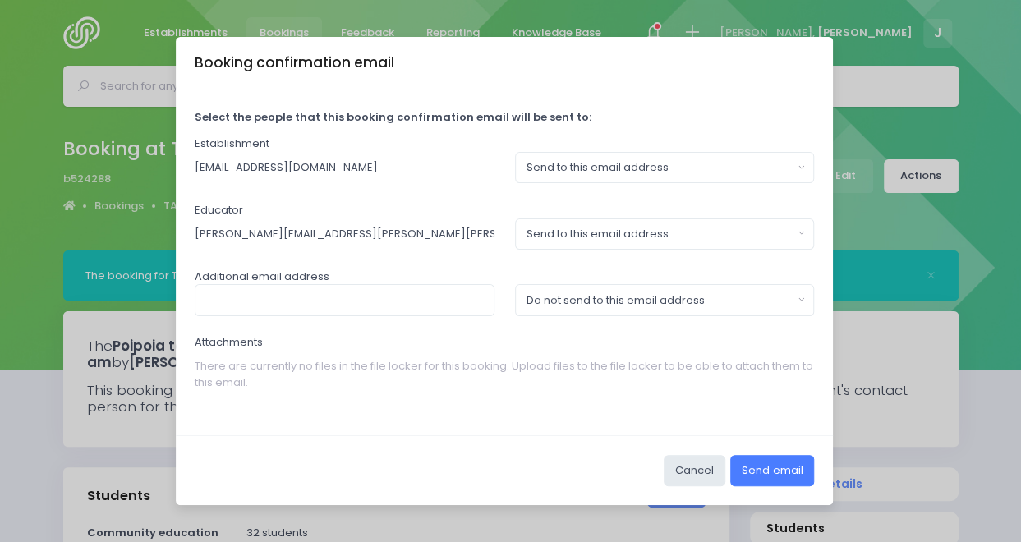
click at [757, 475] on button "Send email" at bounding box center [772, 470] width 84 height 31
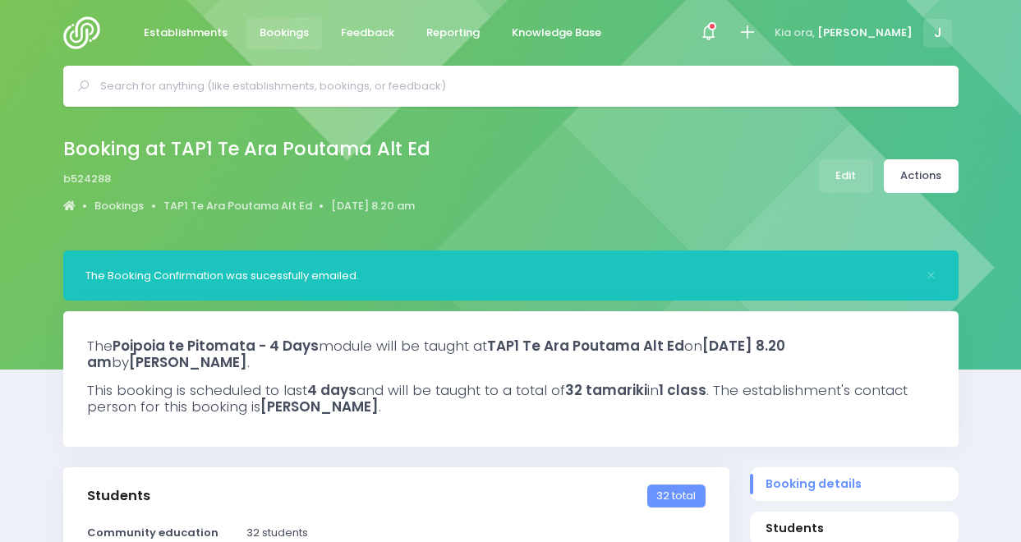
select select "5"
